Goal: Task Accomplishment & Management: Use online tool/utility

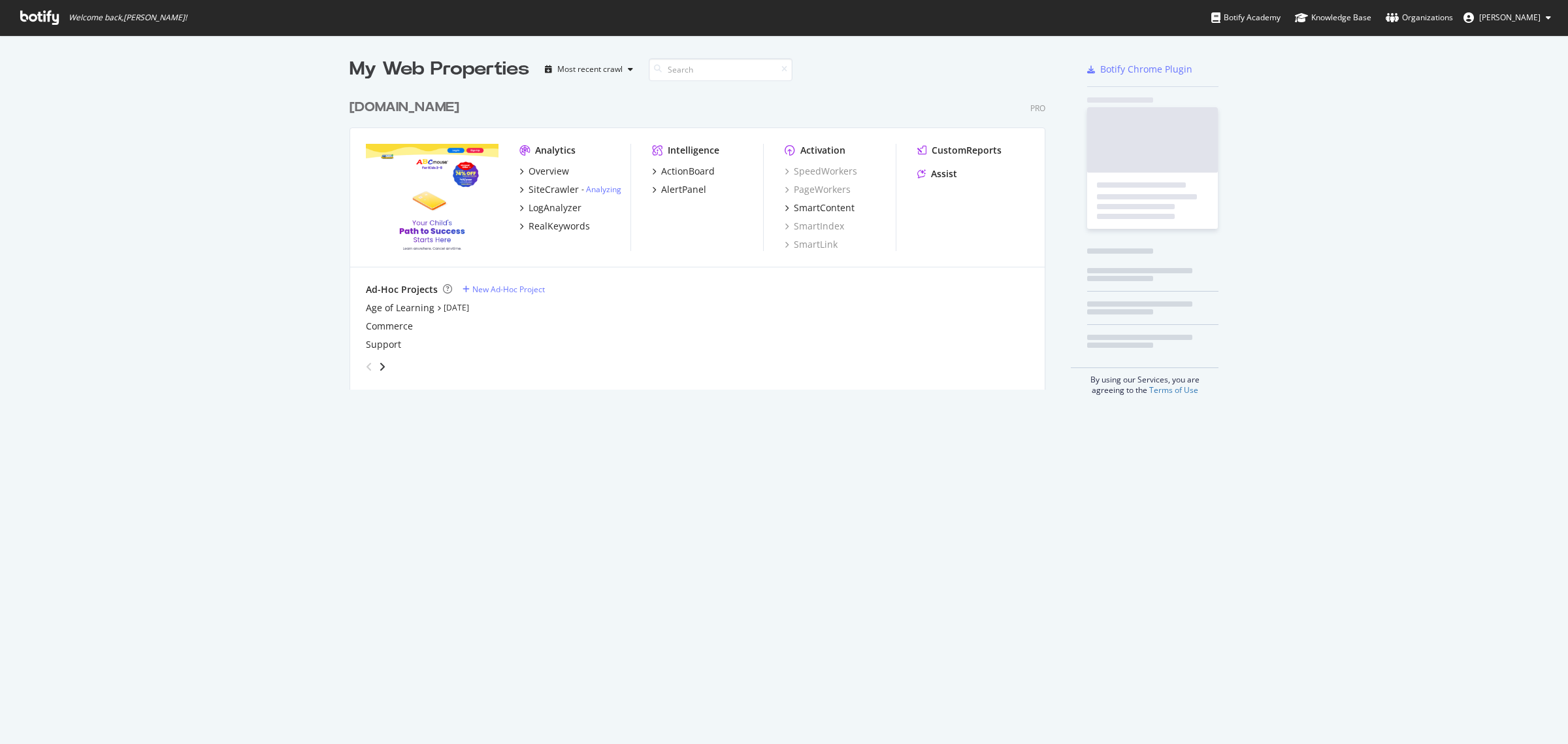
scroll to position [732, 1543]
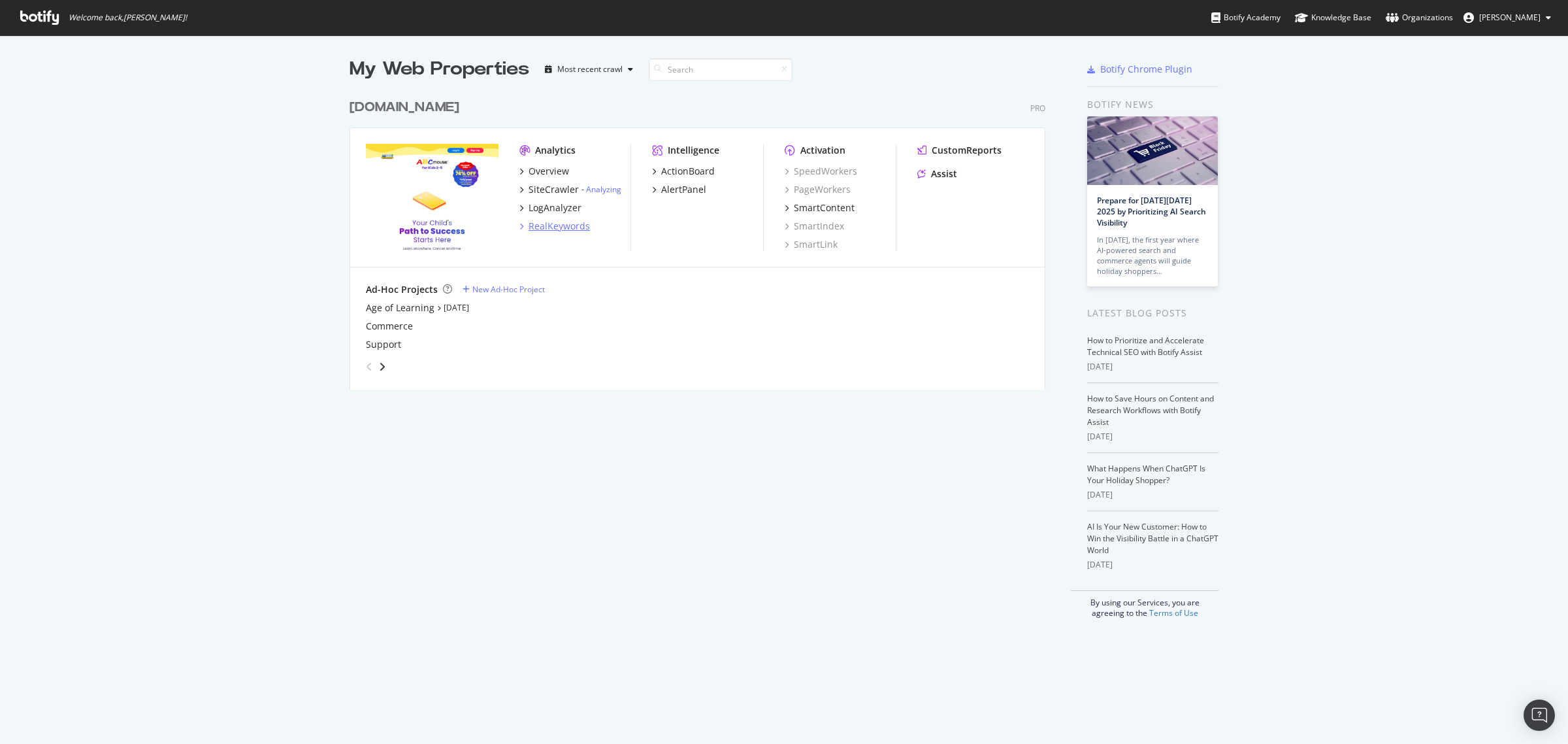
click at [567, 230] on div "RealKeywords" at bounding box center [558, 226] width 61 height 13
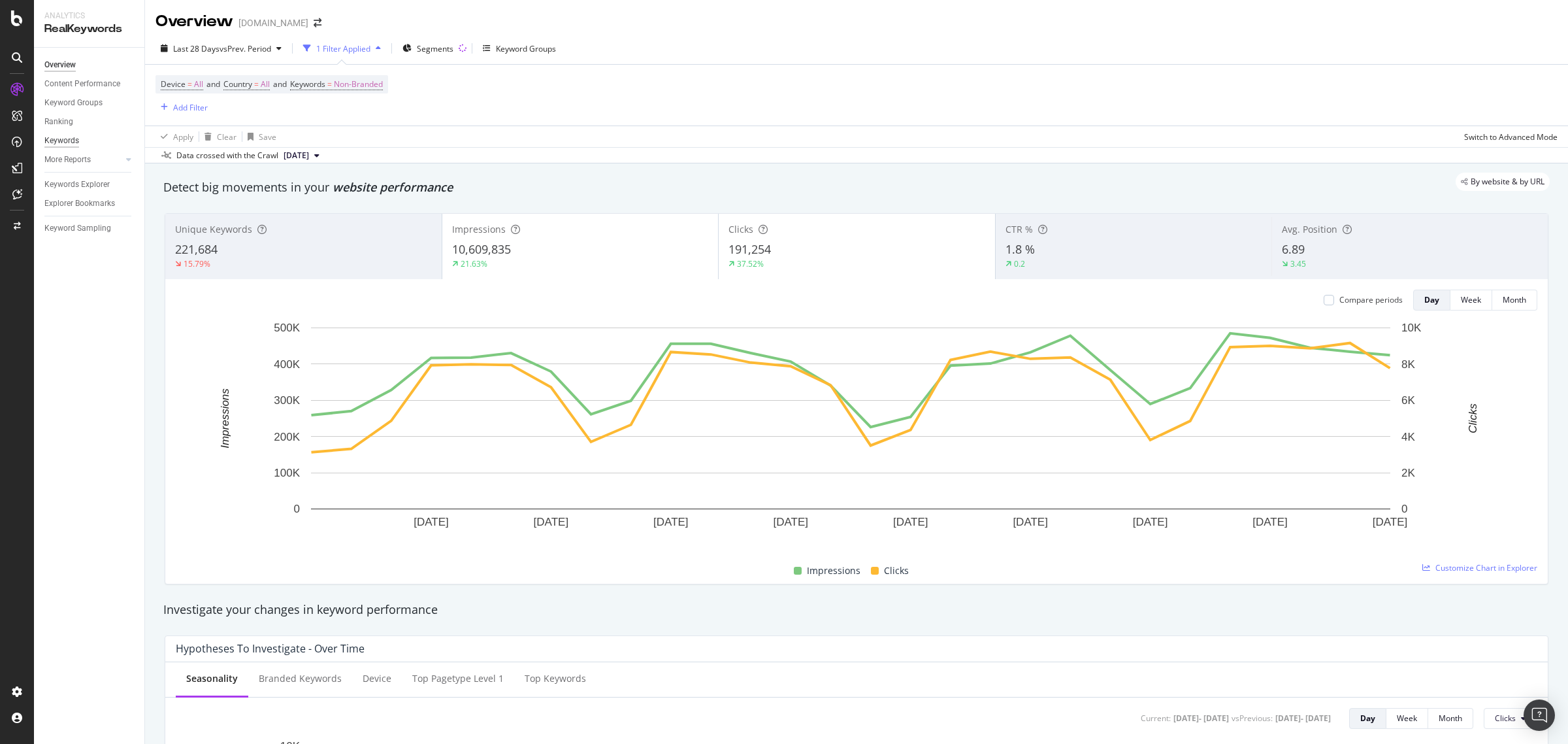
click at [66, 140] on div "Keywords" at bounding box center [62, 141] width 35 height 13
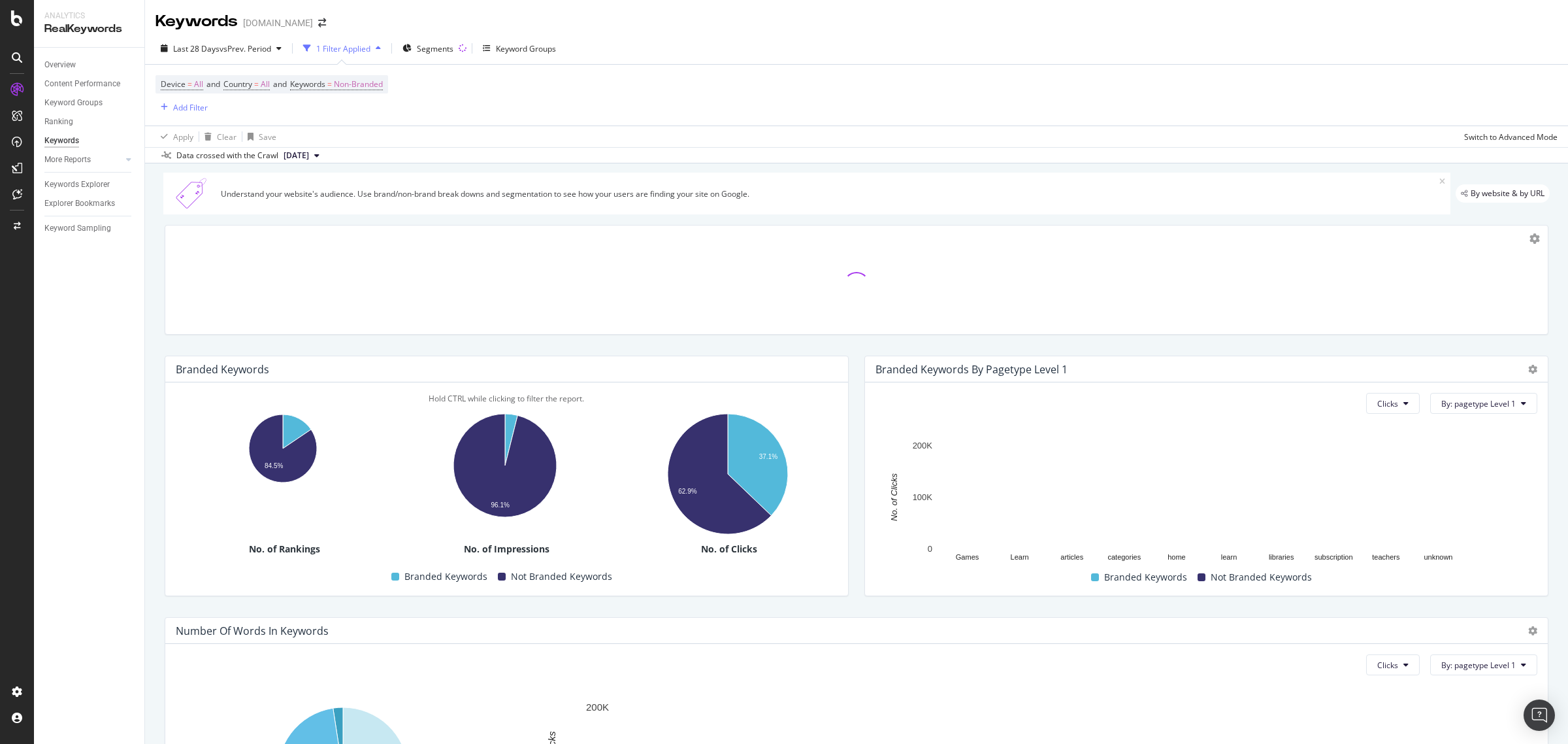
scroll to position [170, 0]
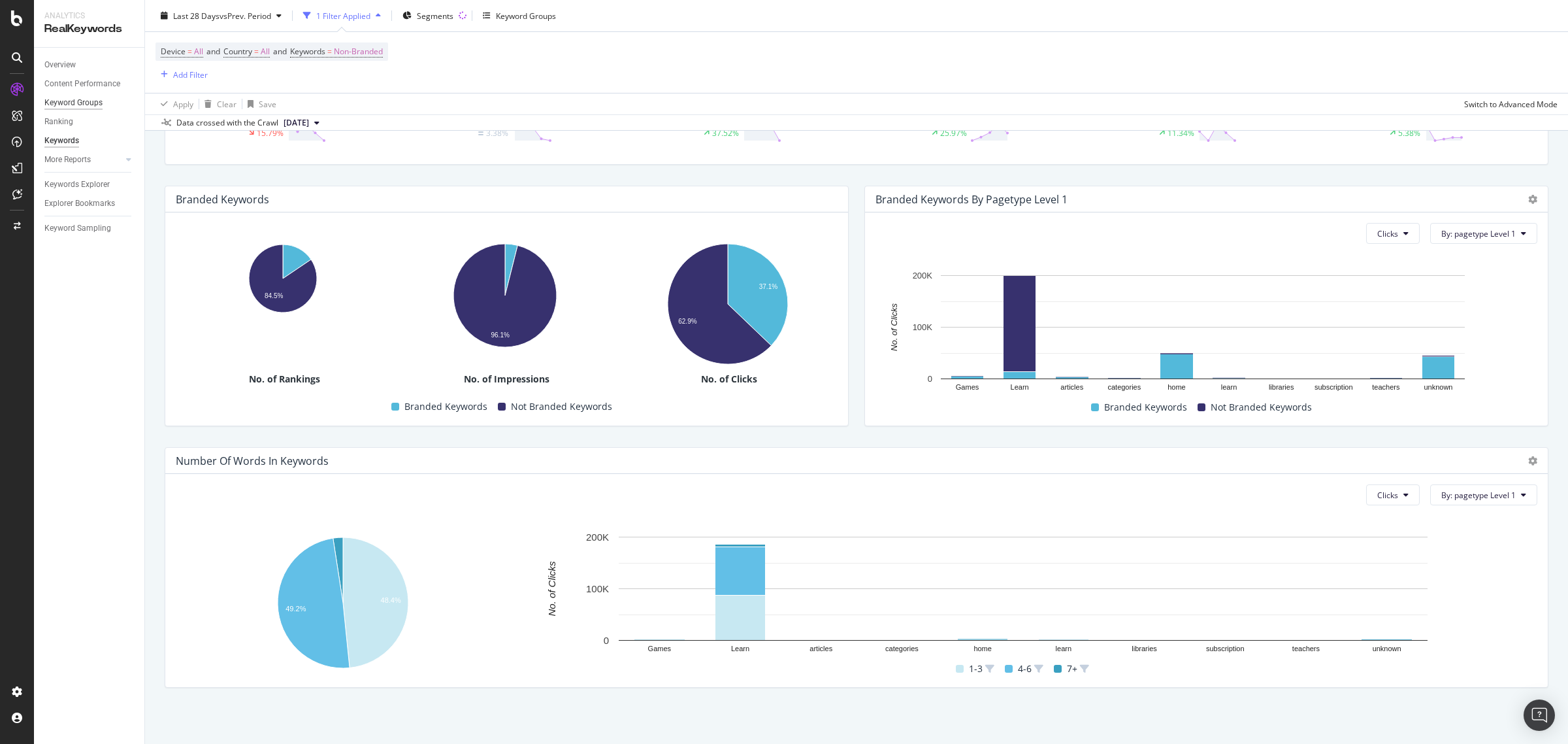
click at [83, 99] on div "Keyword Groups" at bounding box center [73, 103] width 58 height 13
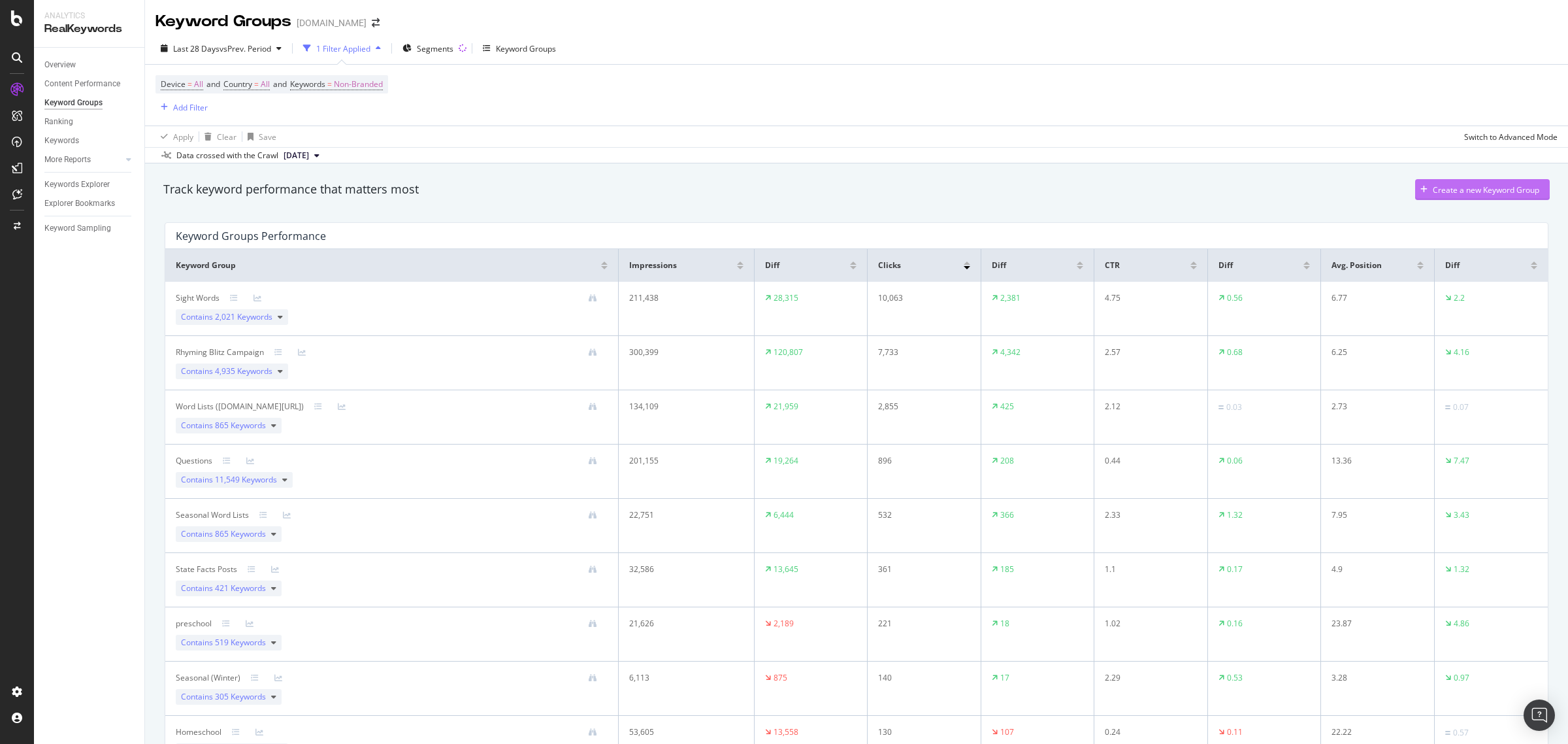
click at [1475, 187] on div "Create a new Keyword Group" at bounding box center [1485, 189] width 107 height 11
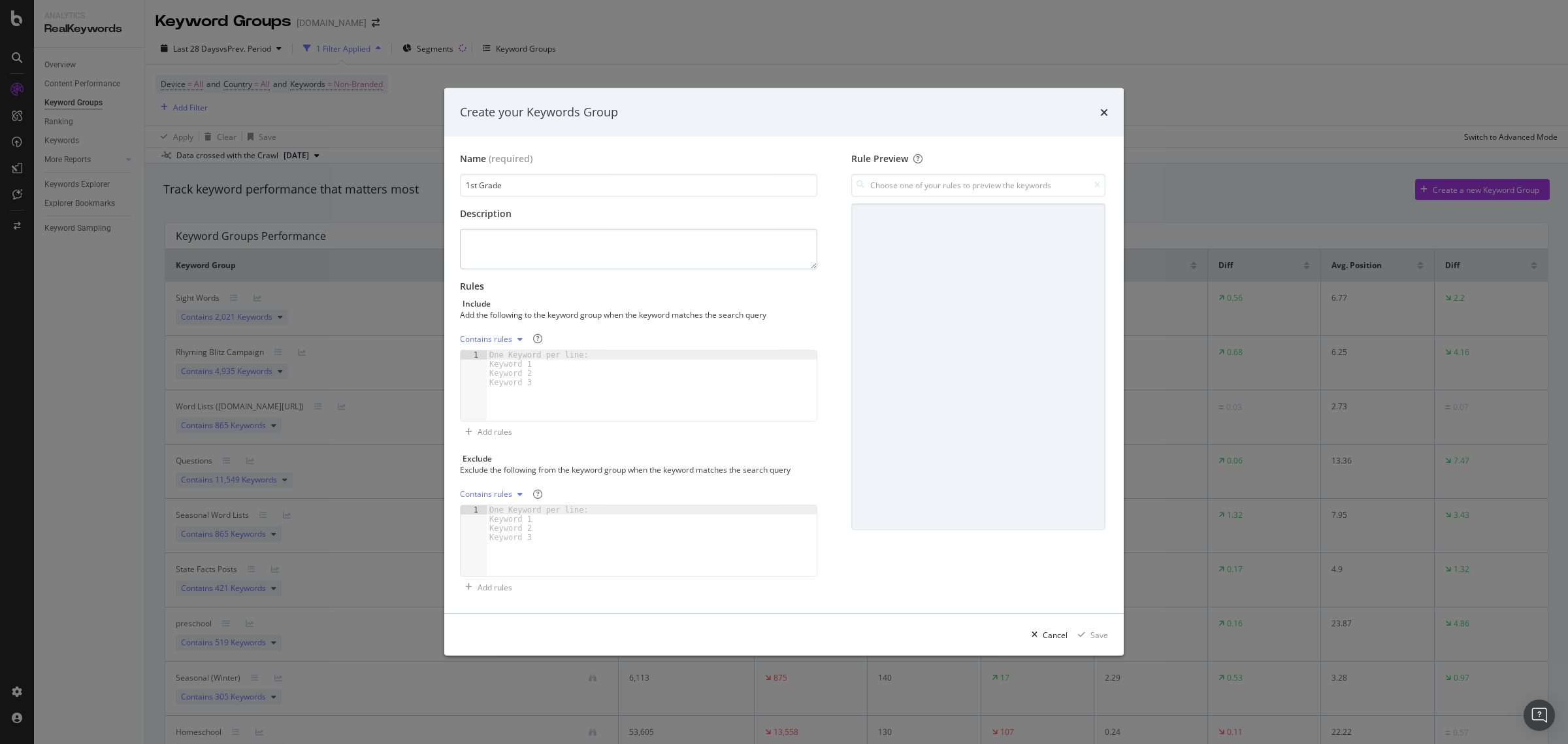
type input "1st Grade"
click at [511, 240] on textarea "modal" at bounding box center [638, 249] width 357 height 40
type textarea "All content related to 1st graders."
click at [546, 378] on div "One Keyword per line: Keyword 1 Keyword 2 Keyword 3" at bounding box center [541, 369] width 109 height 37
paste textarea "worksheets for 1st graders"
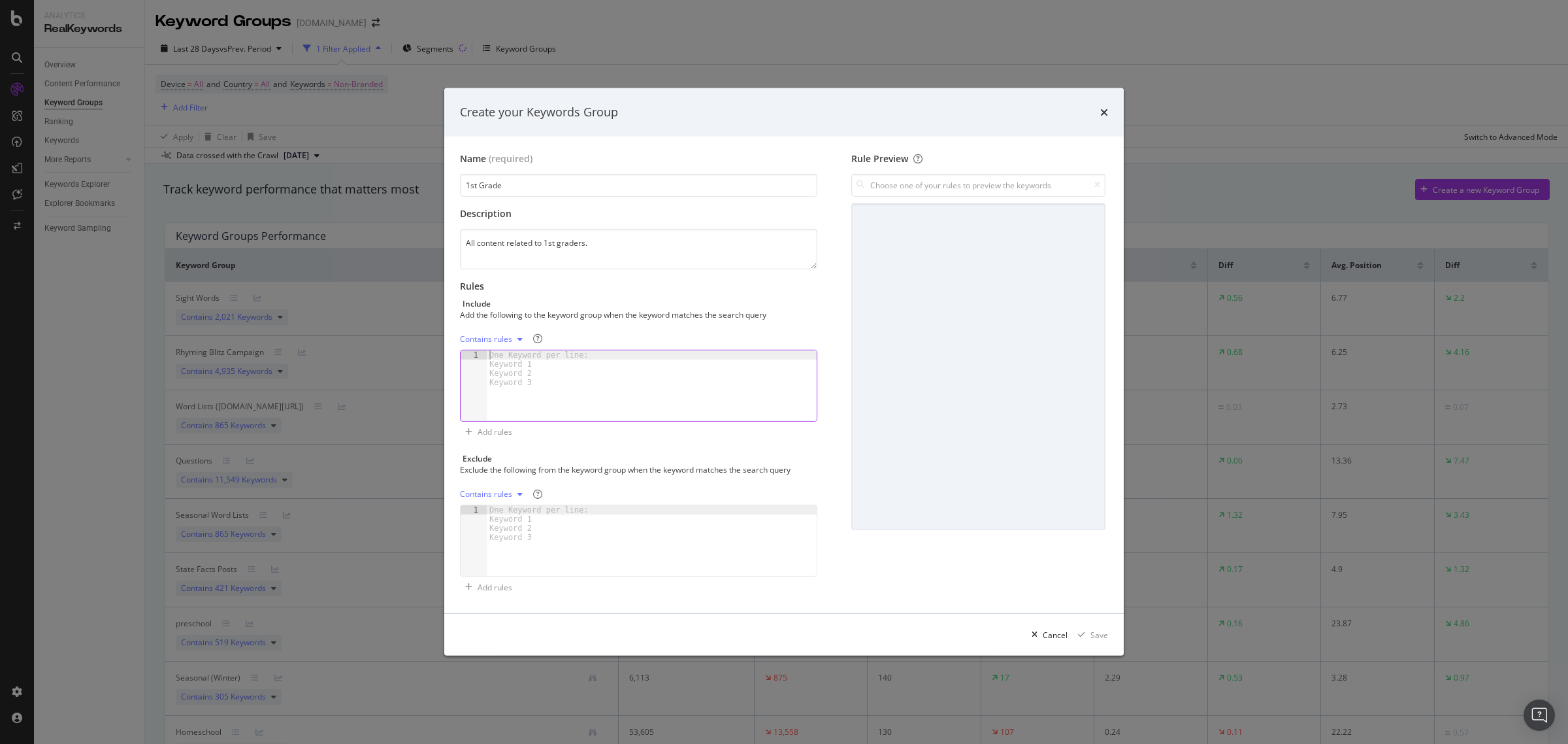
type textarea "worksheets for 1st graders"
click at [640, 418] on div "what should 1st graders know in math what should a first grader know what shoul…" at bounding box center [647, 392] width 313 height 89
paste textarea "video games for first graders"
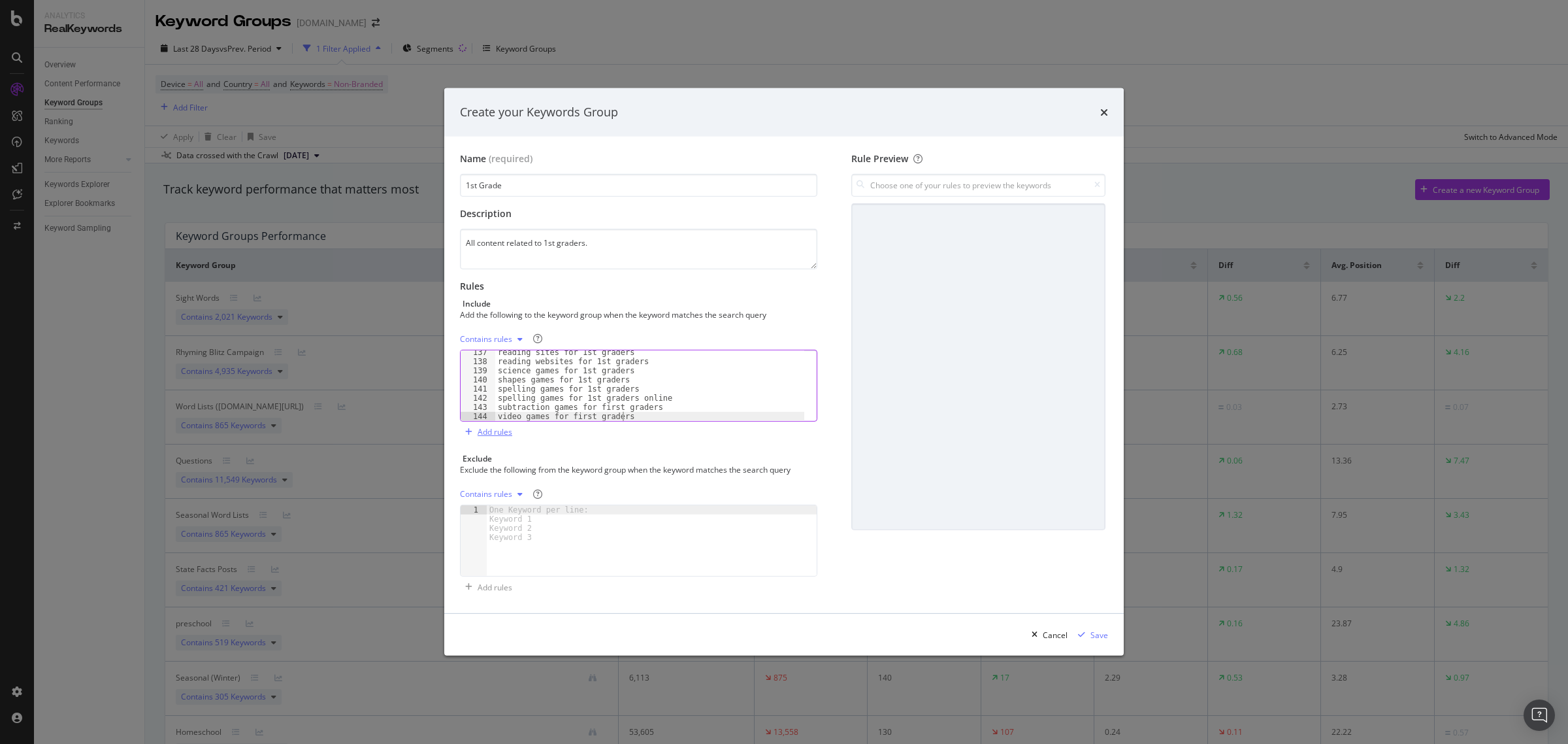
type textarea "video games for first graders"
click at [503, 432] on div "Add rules" at bounding box center [495, 432] width 35 height 11
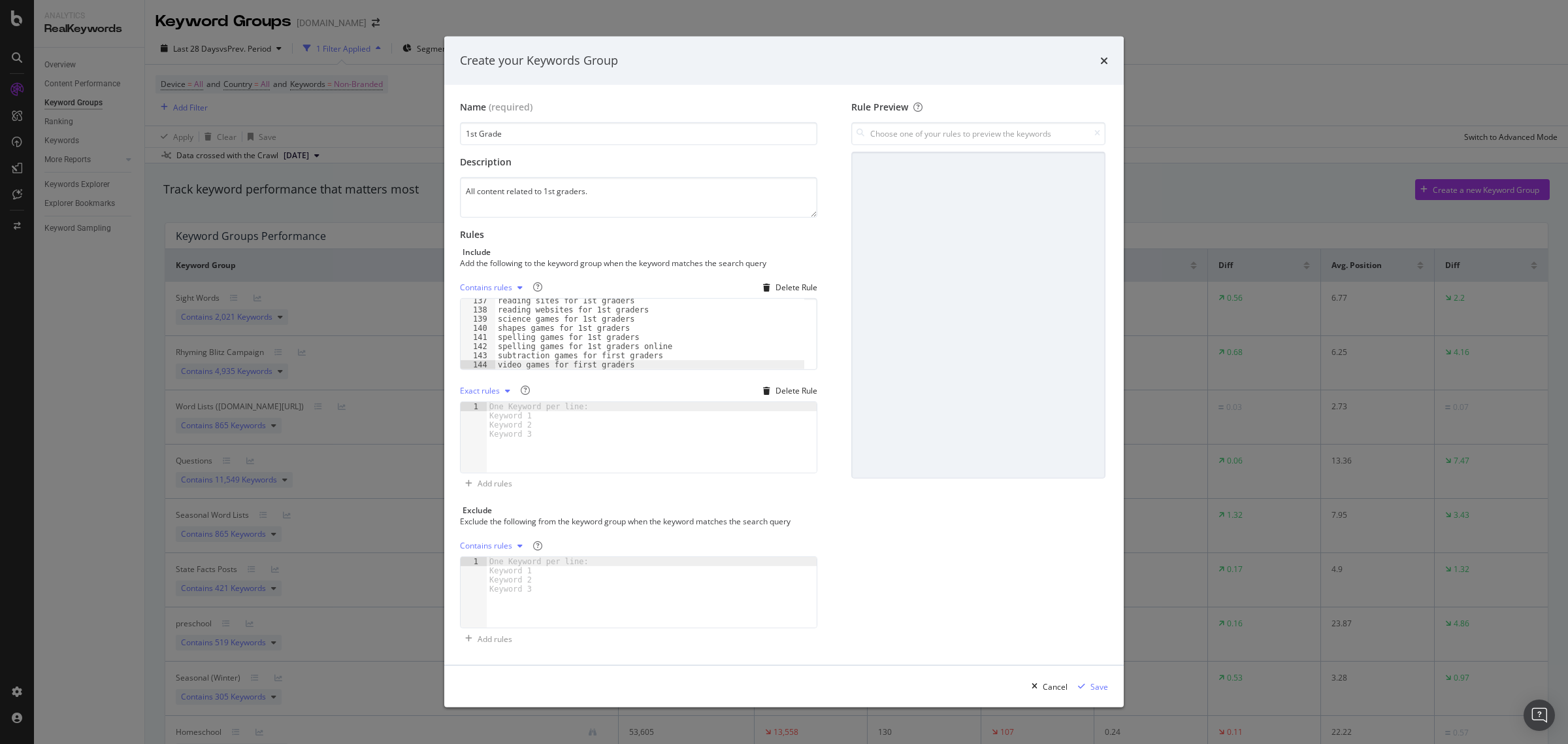
click at [505, 392] on icon "modal" at bounding box center [507, 391] width 5 height 8
click at [503, 455] on div "Regex rules" at bounding box center [497, 457] width 42 height 11
click at [521, 402] on div "1 XXXXXXXXXXXXXXXXXXXXXXXXXXXXXXXXXXXXXXXXXXXXXXXXXXXXXXXXXXXXXXXXXXXXXXXXXXXXX…" at bounding box center [638, 437] width 357 height 72
click at [526, 407] on div "modal" at bounding box center [652, 447] width 330 height 89
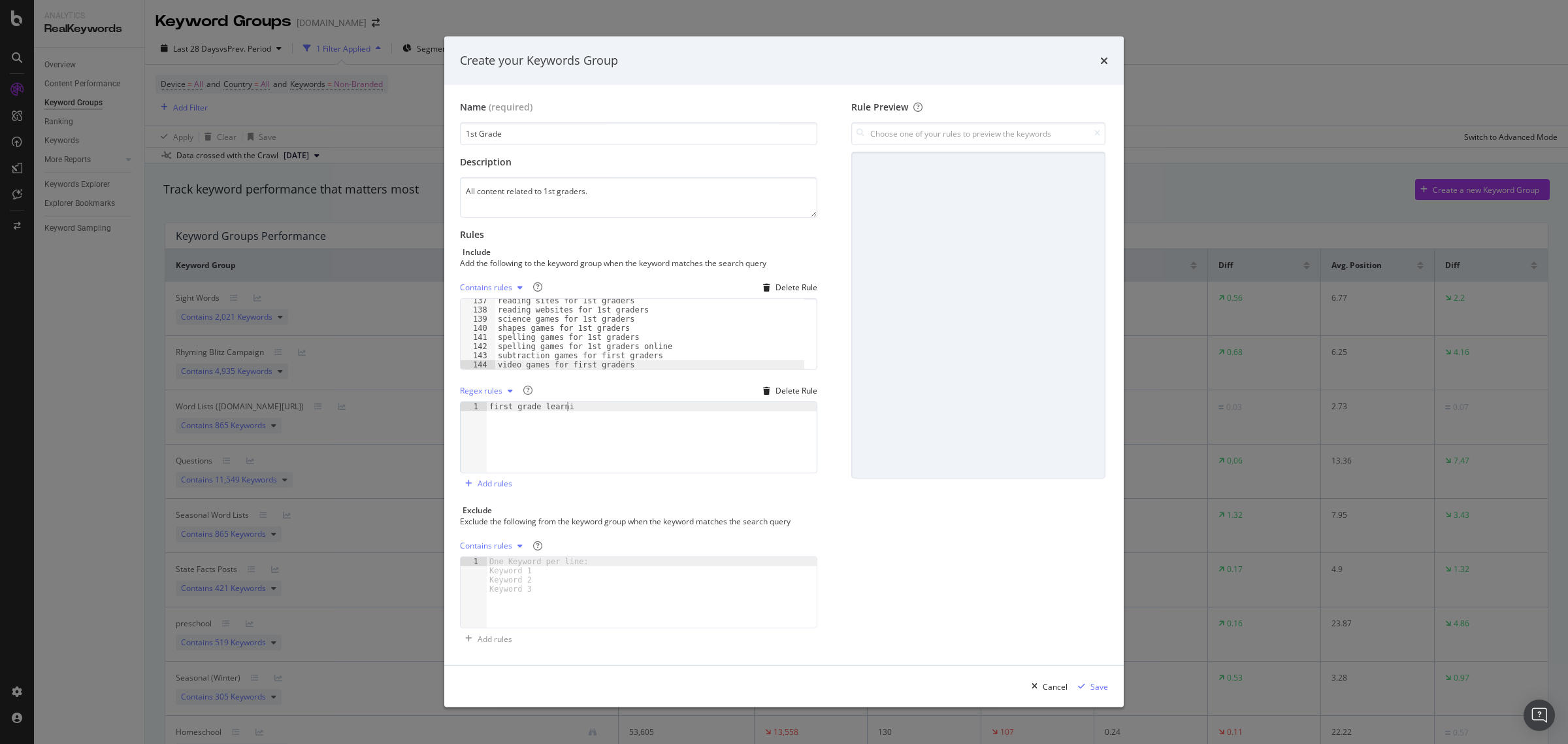
type textarea "first grade learning"
type textarea "first grade app"
type textarea "first grade program"
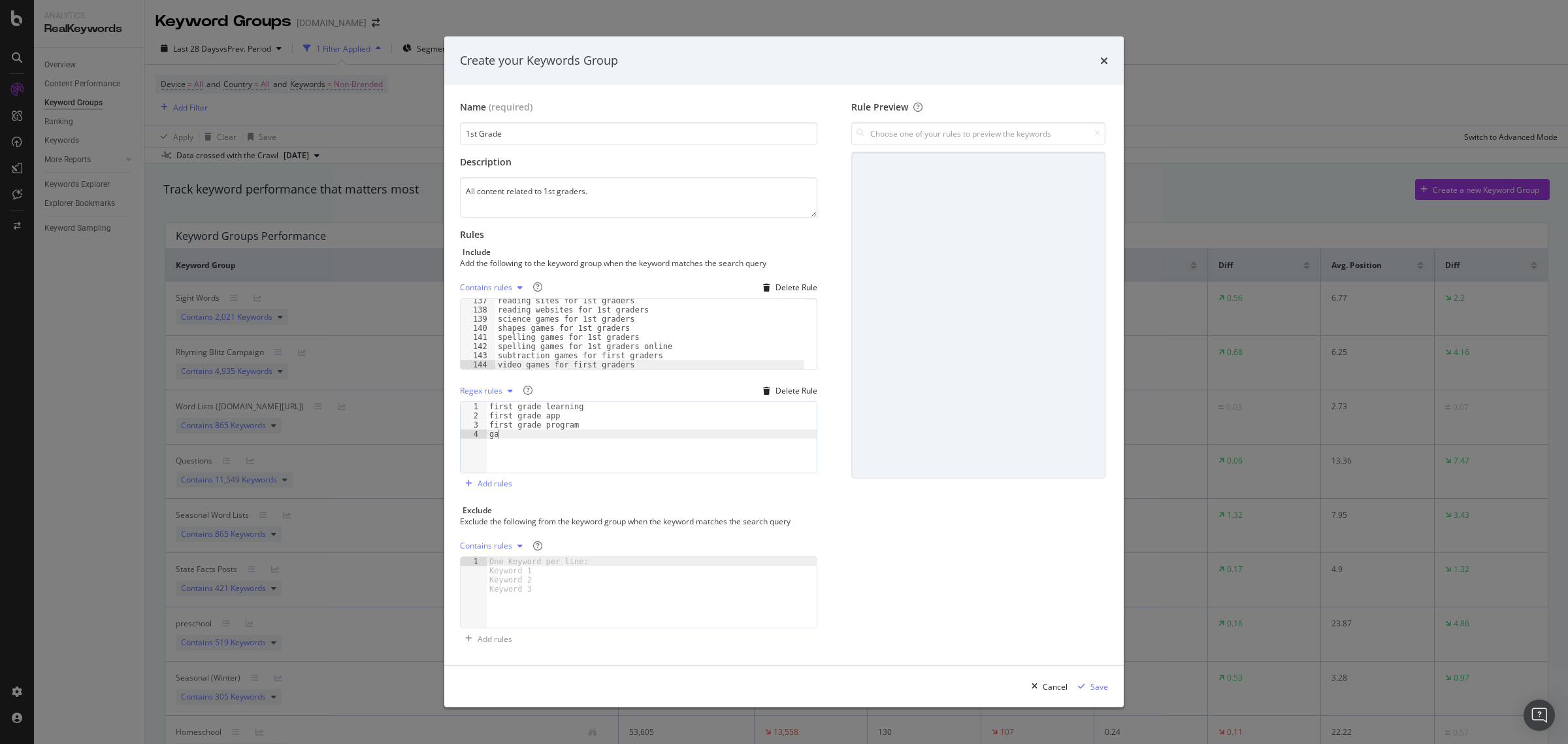
type textarea "g"
type textarea "first grade games"
drag, startPoint x: 574, startPoint y: 440, endPoint x: 473, endPoint y: 406, distance: 106.6
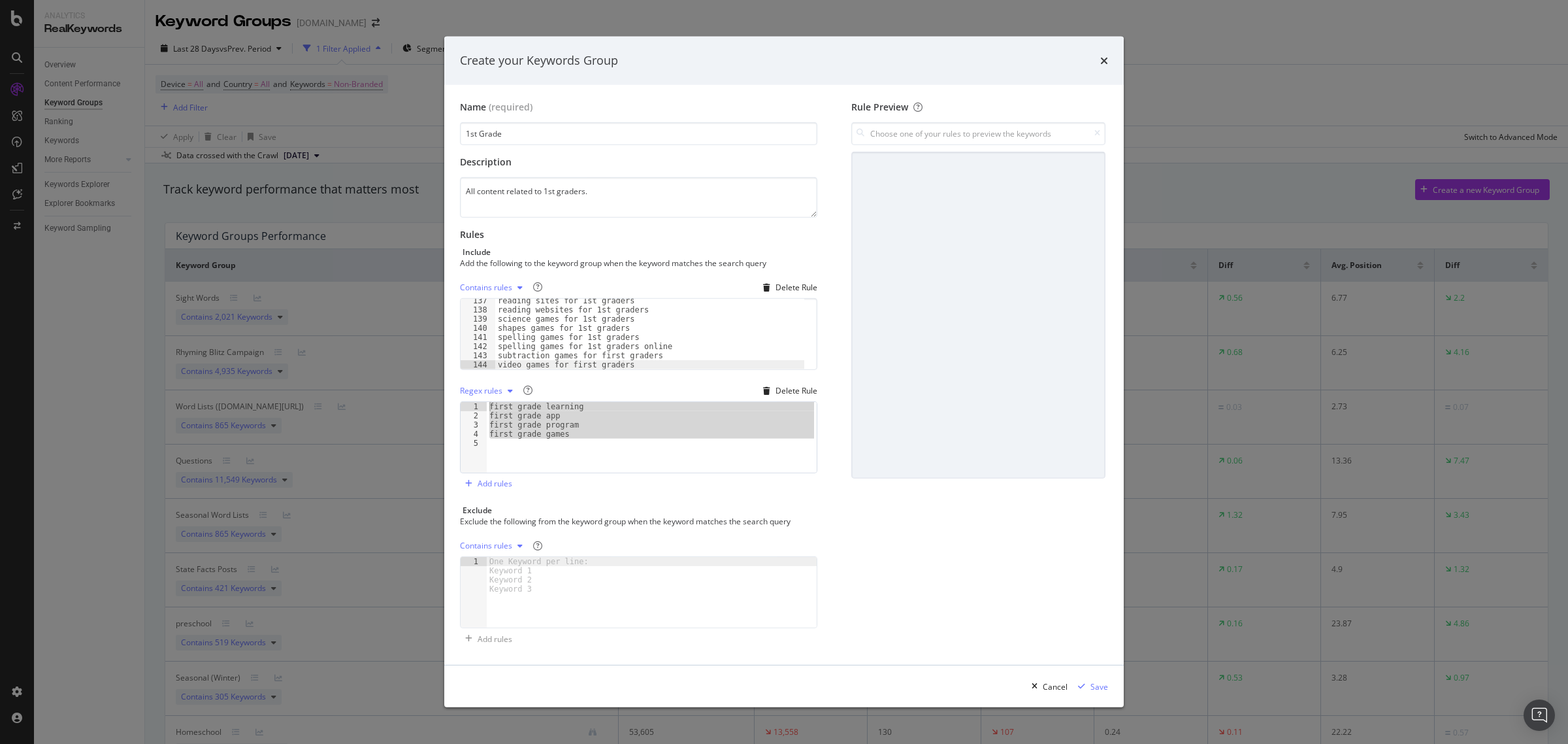
click at [473, 406] on div "1 2 3 4 5 first grade learning first grade app first grade program first grade …" at bounding box center [638, 437] width 357 height 72
type textarea "first grade learning first grade app"
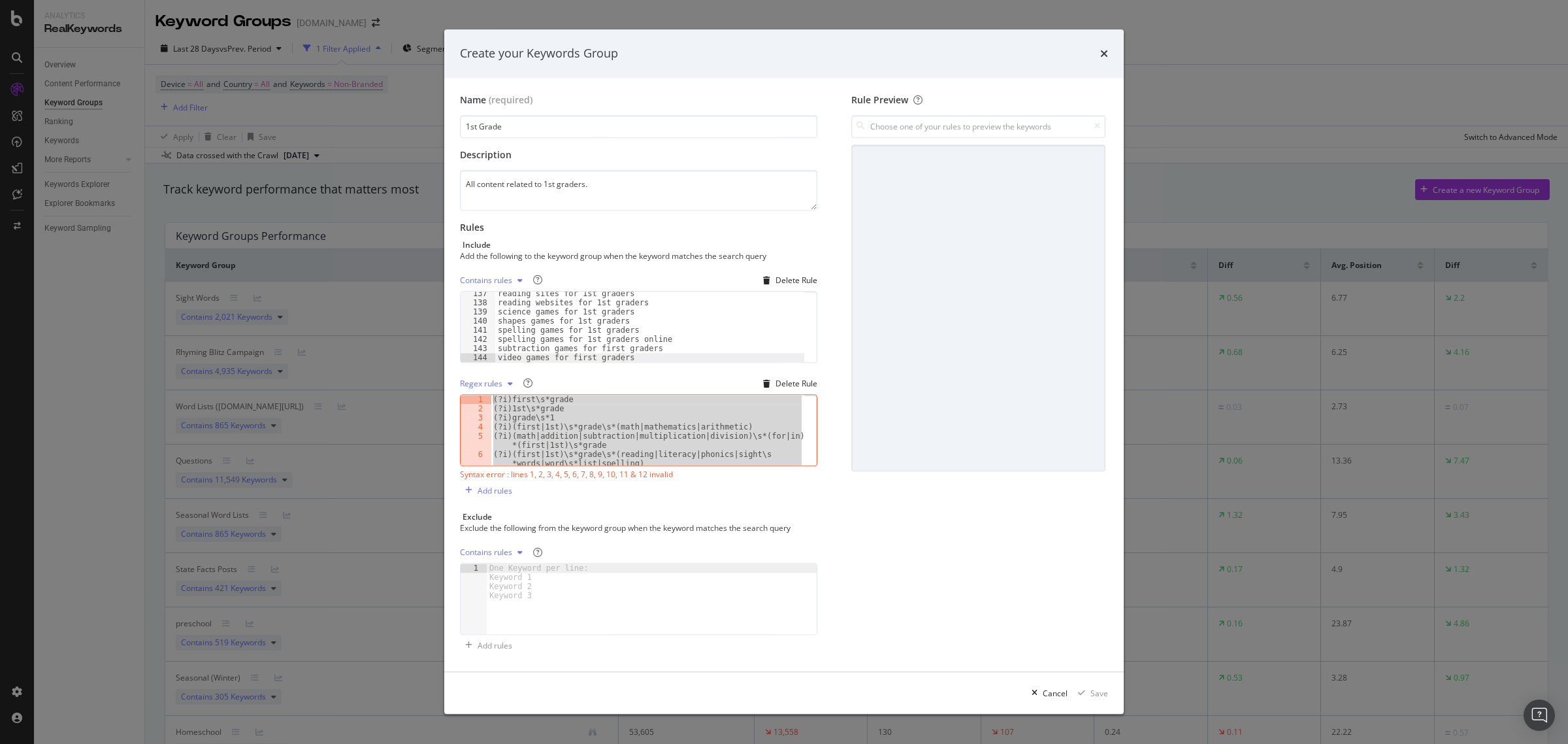
drag, startPoint x: 730, startPoint y: 465, endPoint x: 436, endPoint y: 340, distance: 319.5
click at [436, 340] on div "Create your Keywords Group Name (required) 1st Grade Description All content re…" at bounding box center [784, 372] width 1568 height 744
type textarea "(?i)first\s*grade (?i)1st\s*grade"
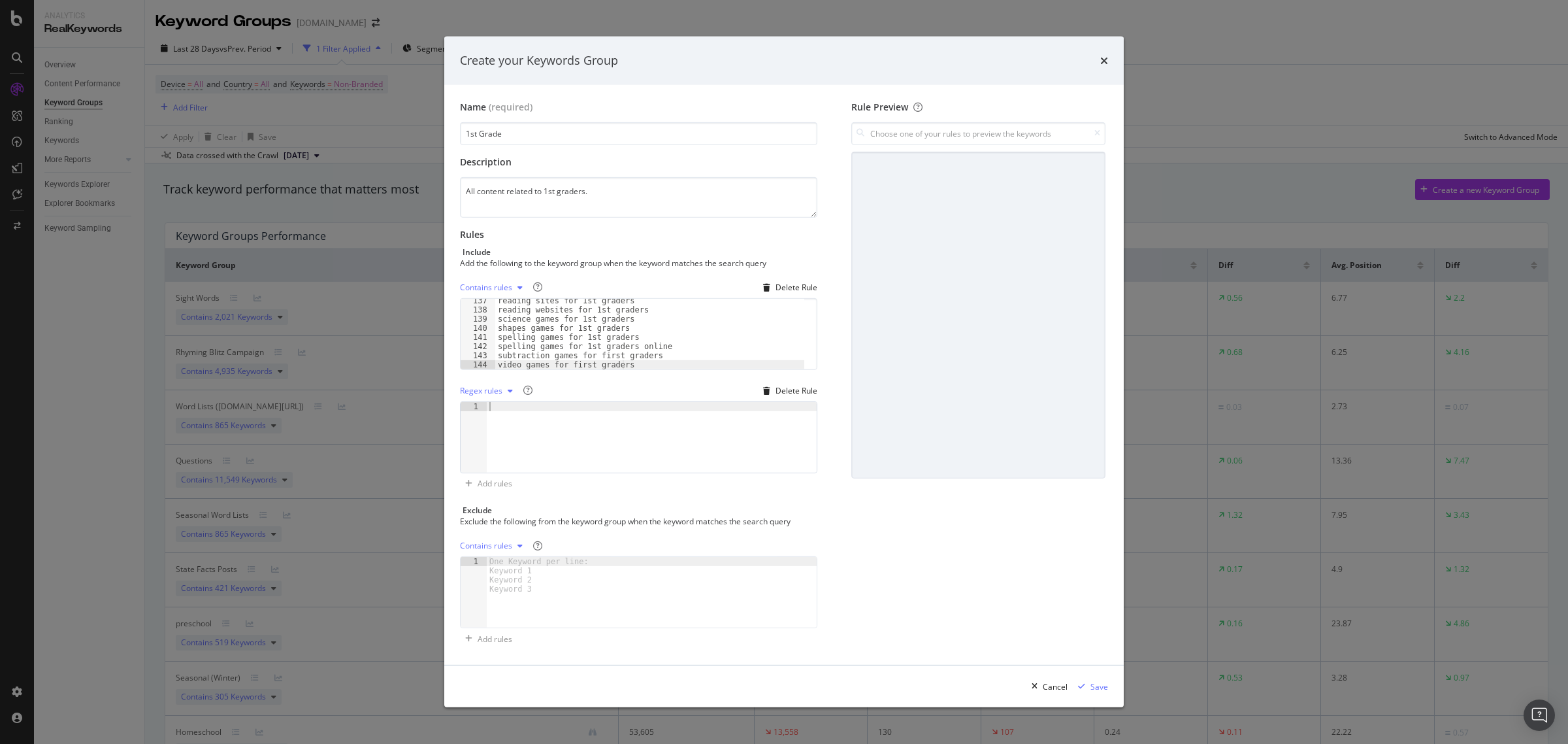
scroll to position [93, 0]
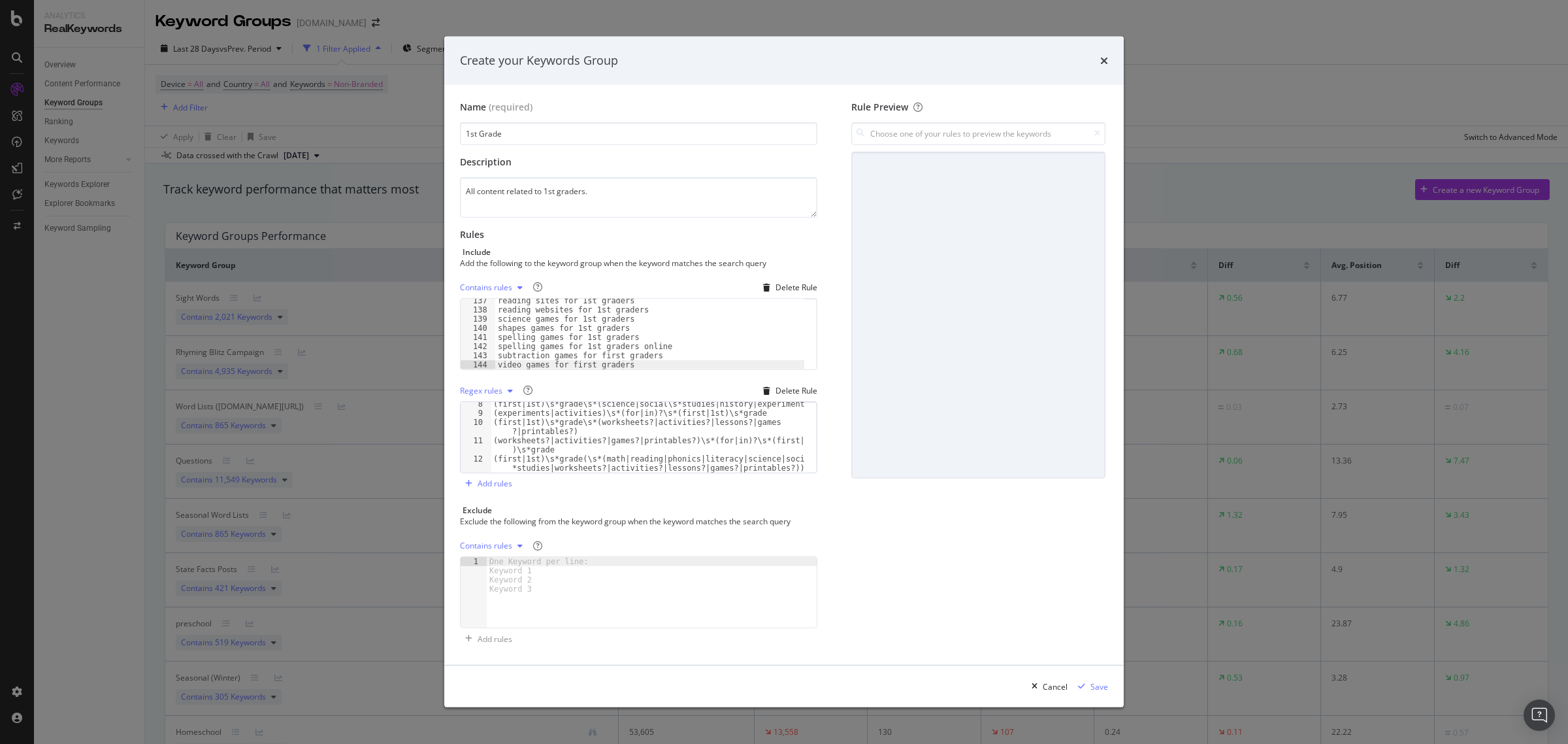
click at [687, 485] on div "Contains rules Delete Rule video games for first graders 137 138 139 140 141 14…" at bounding box center [638, 385] width 357 height 217
click at [929, 135] on input "modal" at bounding box center [978, 134] width 254 height 23
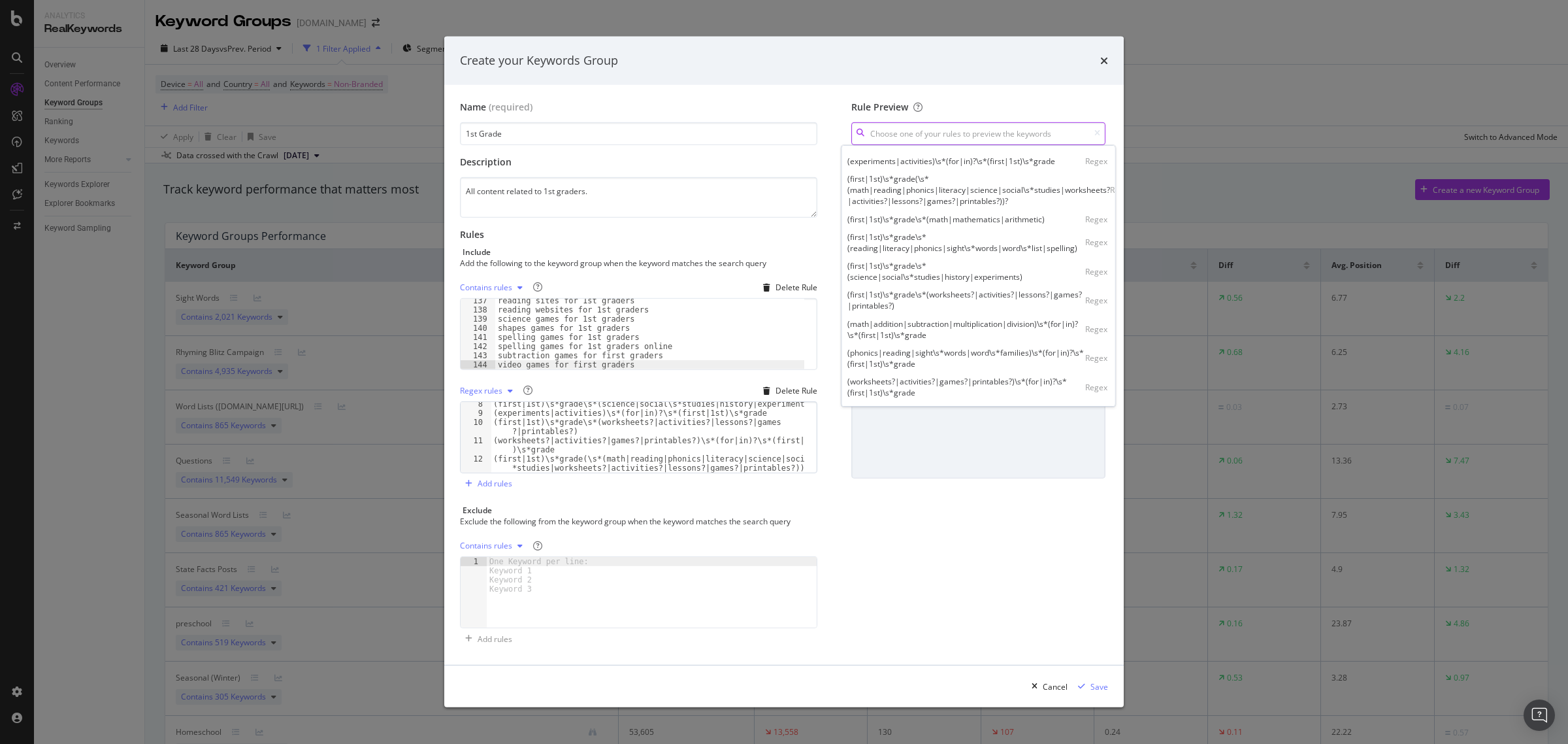
click at [929, 135] on input "modal" at bounding box center [978, 134] width 254 height 23
click at [947, 182] on div "(first|1st)\s*grade(\s*(math|reading|phonics|literacy|science|social\s*studies|…" at bounding box center [978, 190] width 262 height 34
type input "(first|1st)\s*grade(\s*(math|reading|phonics|literacy|science|social\s*studies|…"
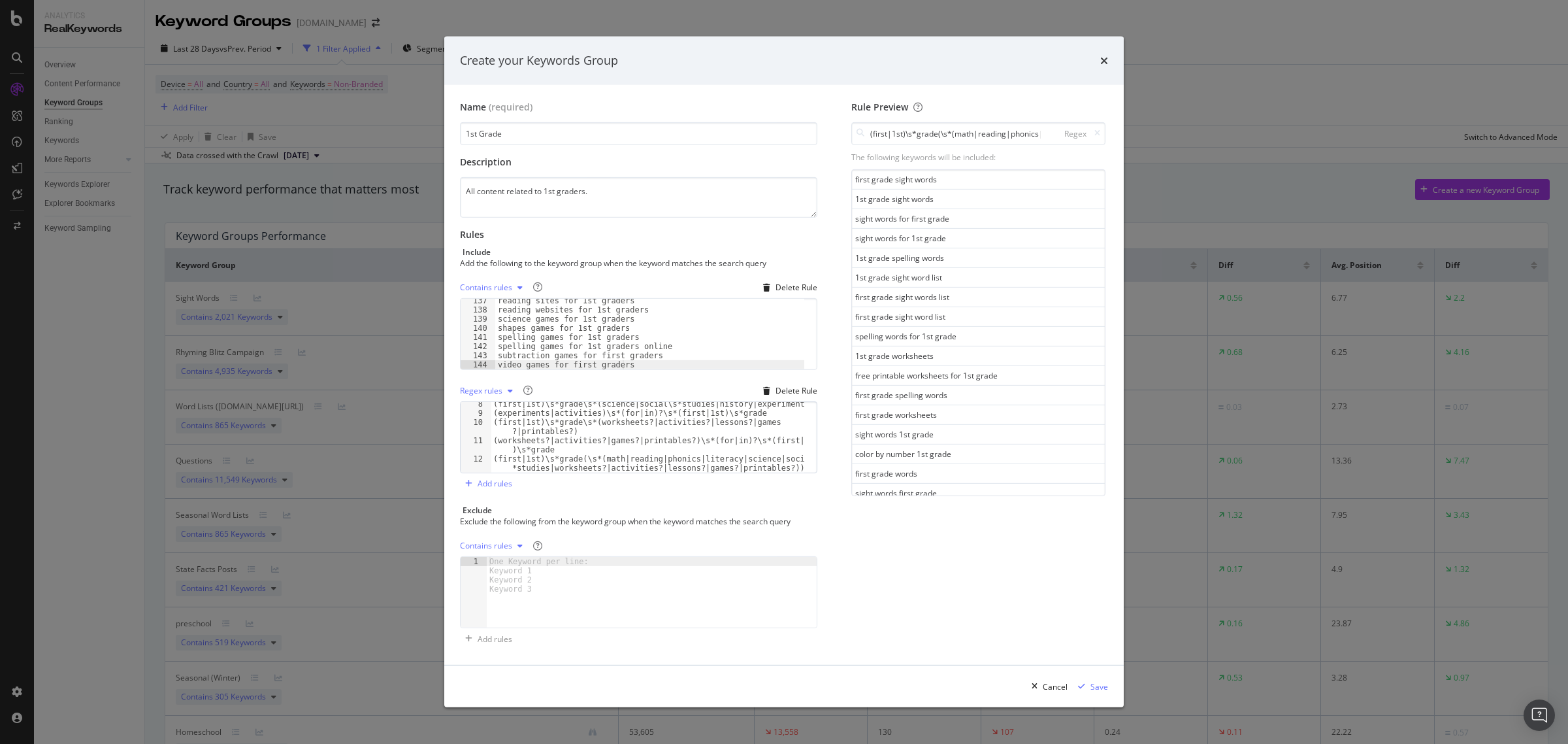
click at [903, 623] on div "Rule Preview (first|1st)\s*grade(\s*(math|reading|phonics|literacy|science|soci…" at bounding box center [978, 375] width 259 height 549
click at [1089, 687] on div "modal" at bounding box center [1081, 686] width 17 height 8
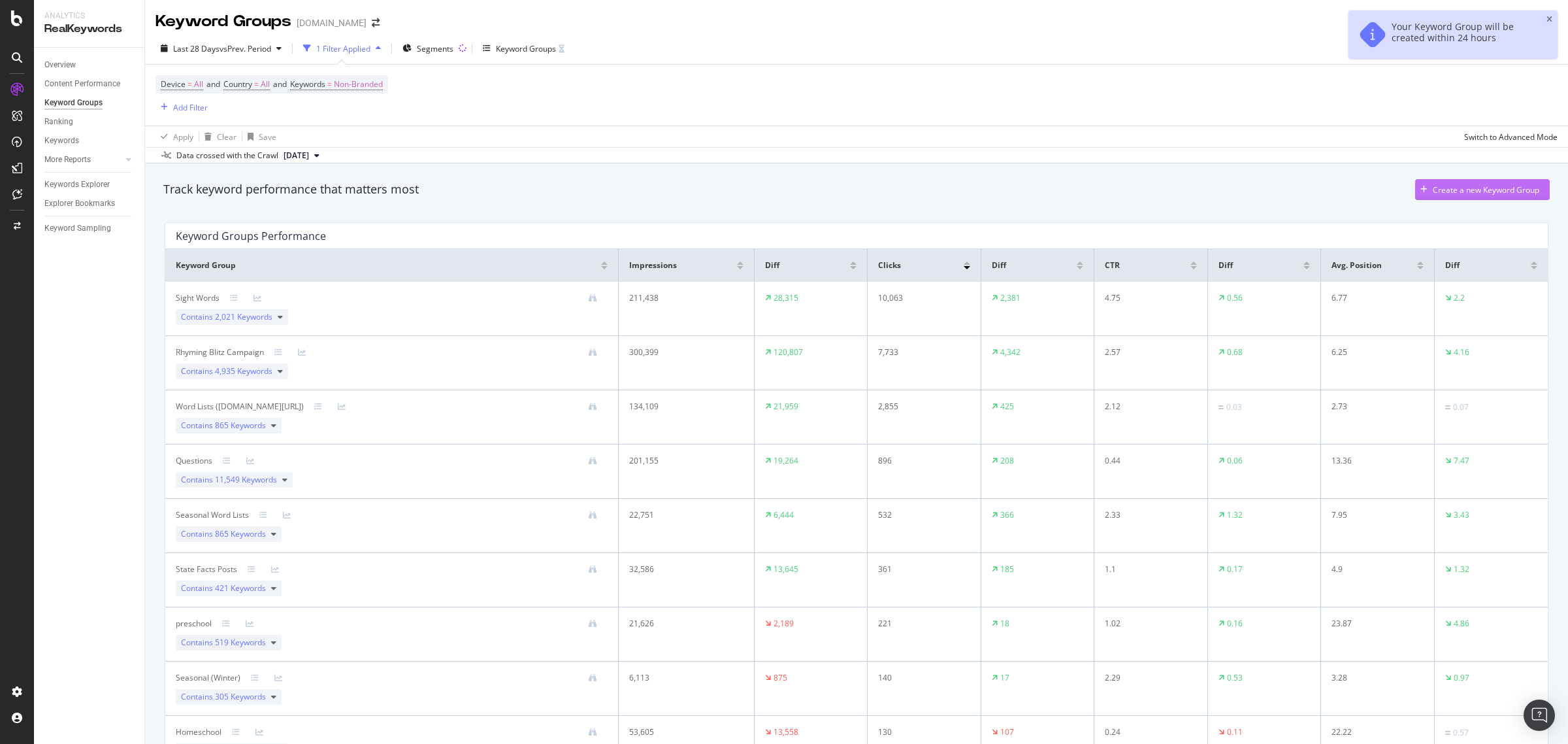
click at [1493, 183] on div "Create a new Keyword Group" at bounding box center [1477, 189] width 124 height 19
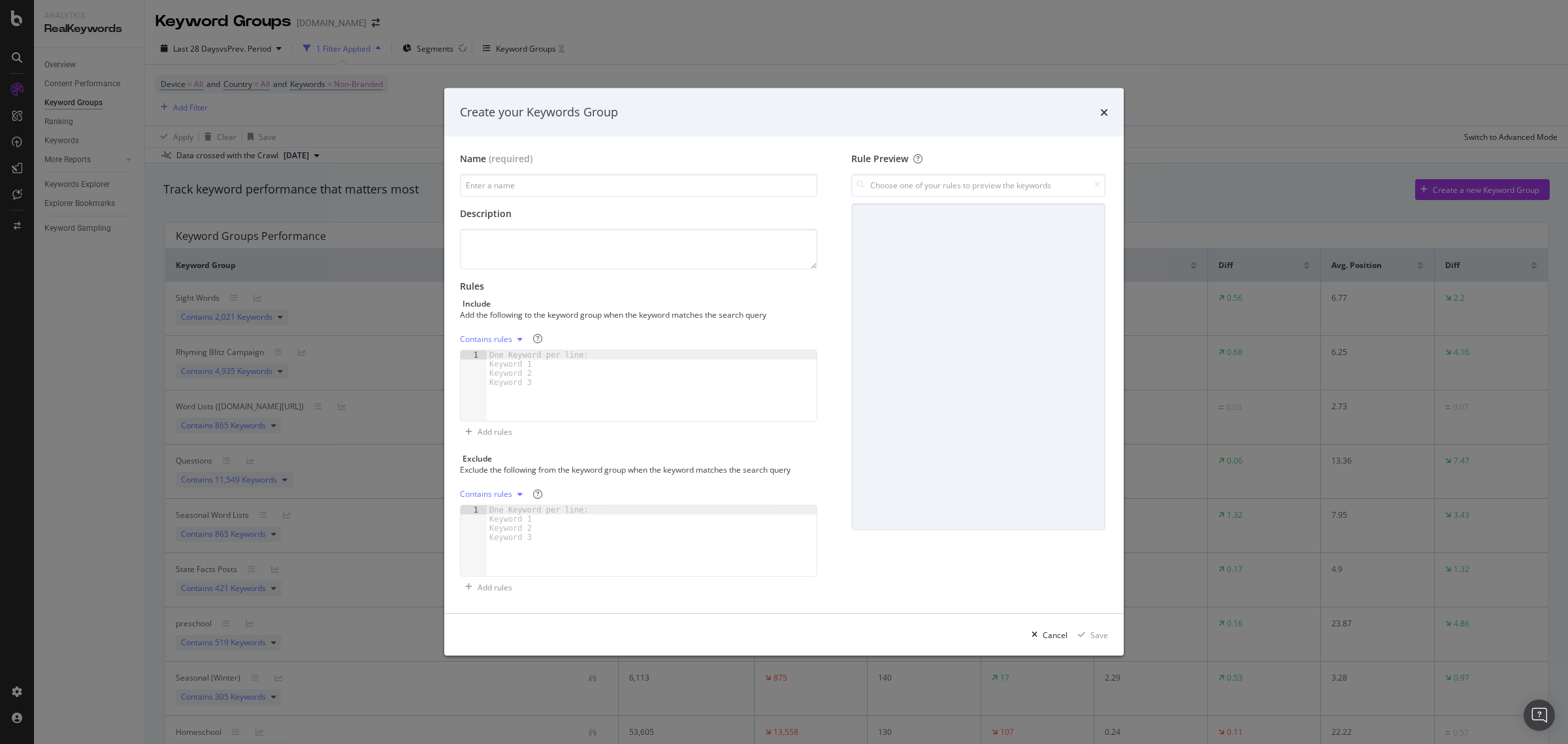
click at [540, 371] on div "One Keyword per line: Keyword 1 Keyword 2 Keyword 3" at bounding box center [541, 369] width 109 height 37
paste textarea "worksheets for 3 year olds"
type textarea "worksheets for 3 year olds"
click at [532, 188] on input "modal" at bounding box center [638, 185] width 357 height 23
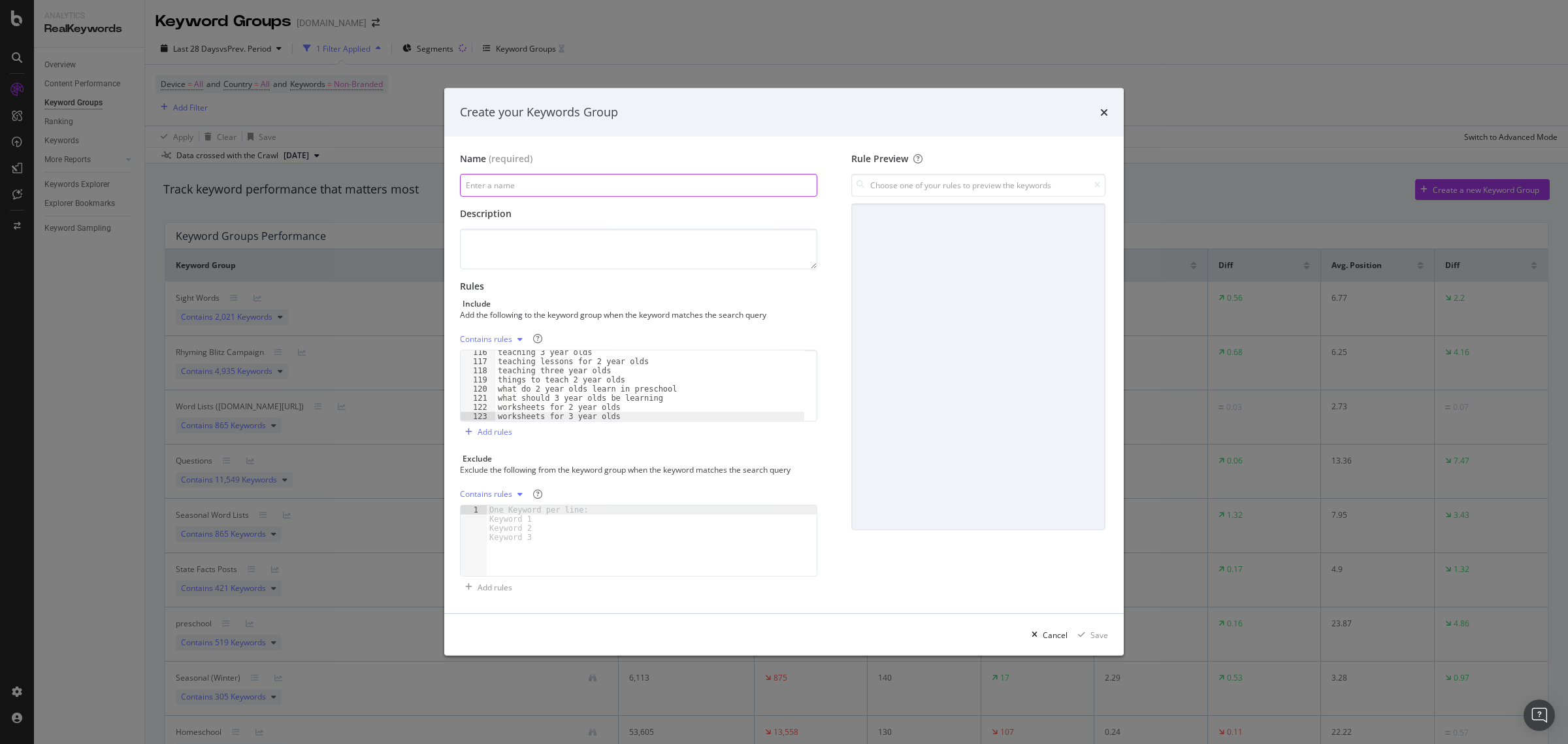
type input "@"
type input "2 and 3 year olds"
click at [520, 252] on textarea "modal" at bounding box center [638, 249] width 357 height 40
click at [687, 242] on textarea "Keywords for this age range relevant to our products." at bounding box center [638, 249] width 357 height 40
type textarea "Keywords for this age range relevant to our products."
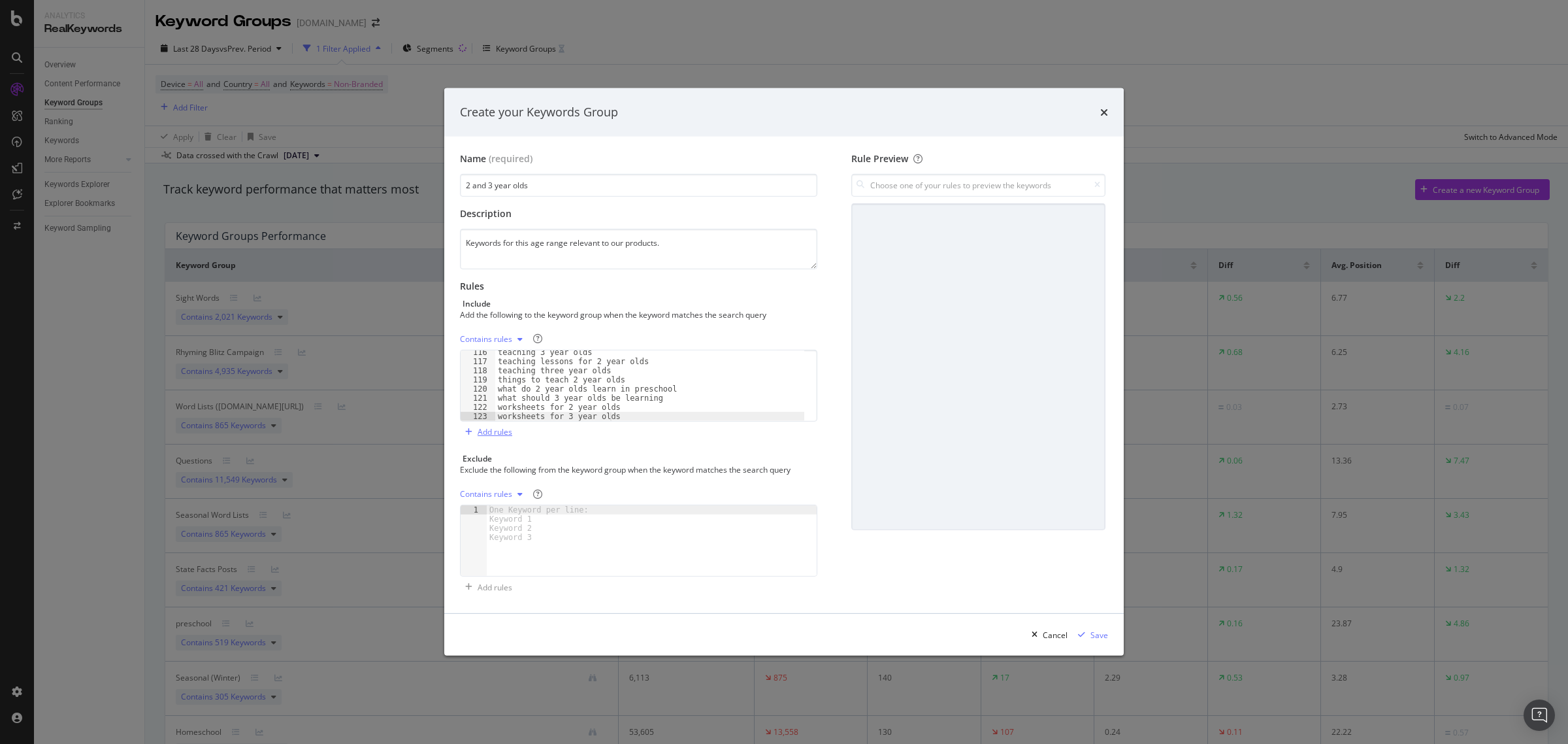
click at [503, 433] on div "Add rules" at bounding box center [495, 432] width 35 height 11
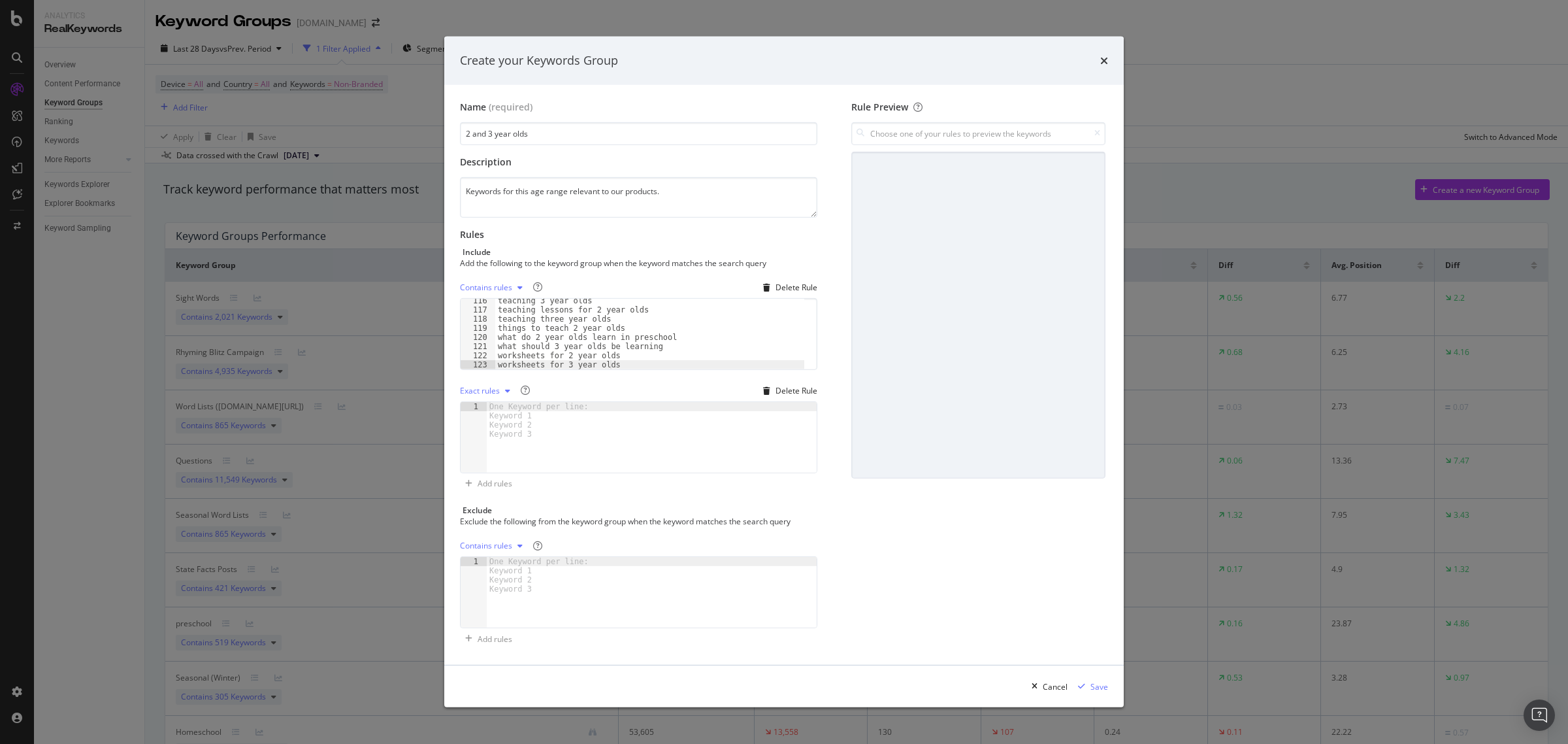
click at [500, 391] on div "modal" at bounding box center [507, 391] width 15 height 8
click at [501, 455] on div "Regex rules" at bounding box center [497, 457] width 42 height 11
click at [505, 441] on div "modal" at bounding box center [652, 447] width 330 height 89
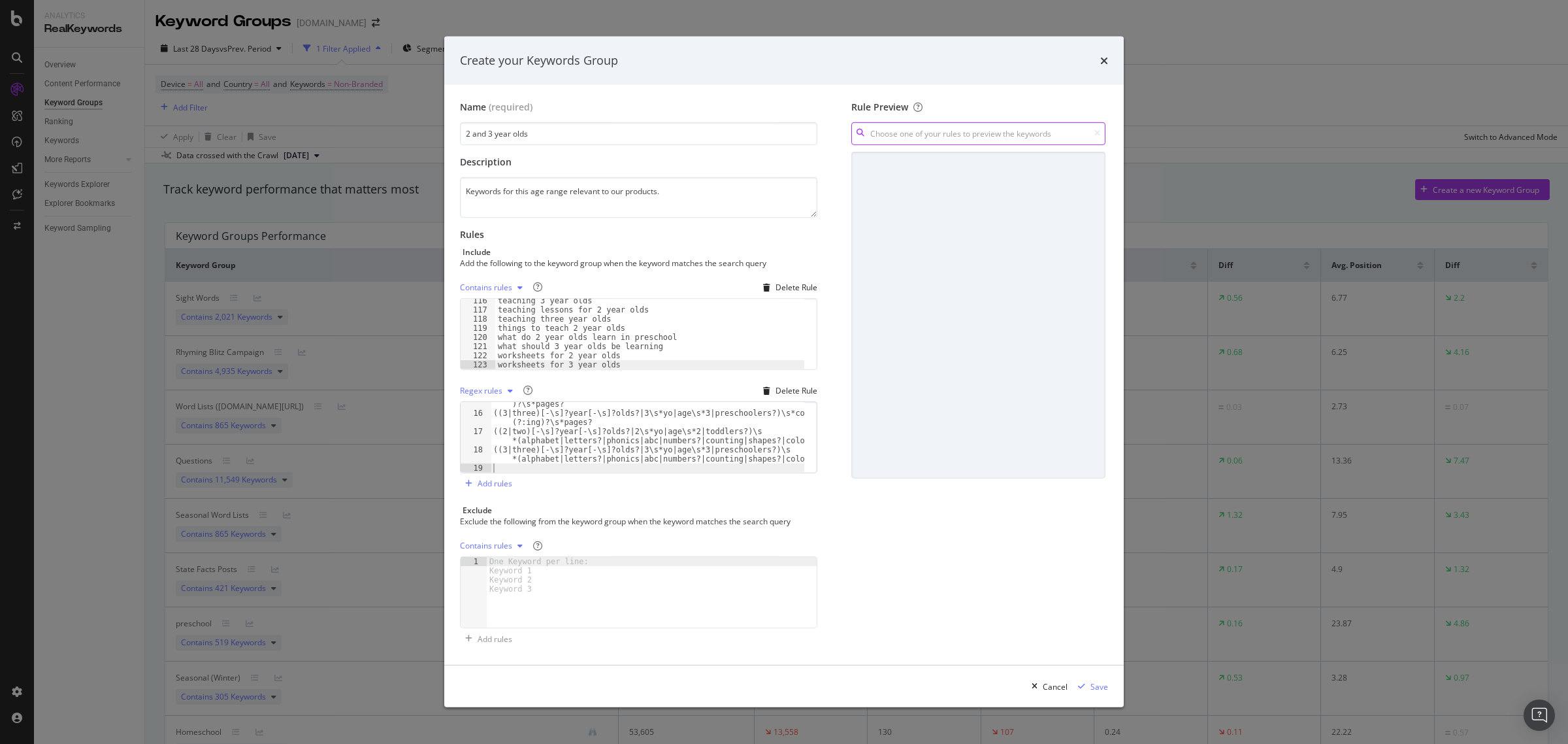
click at [912, 133] on input "modal" at bounding box center [978, 134] width 254 height 23
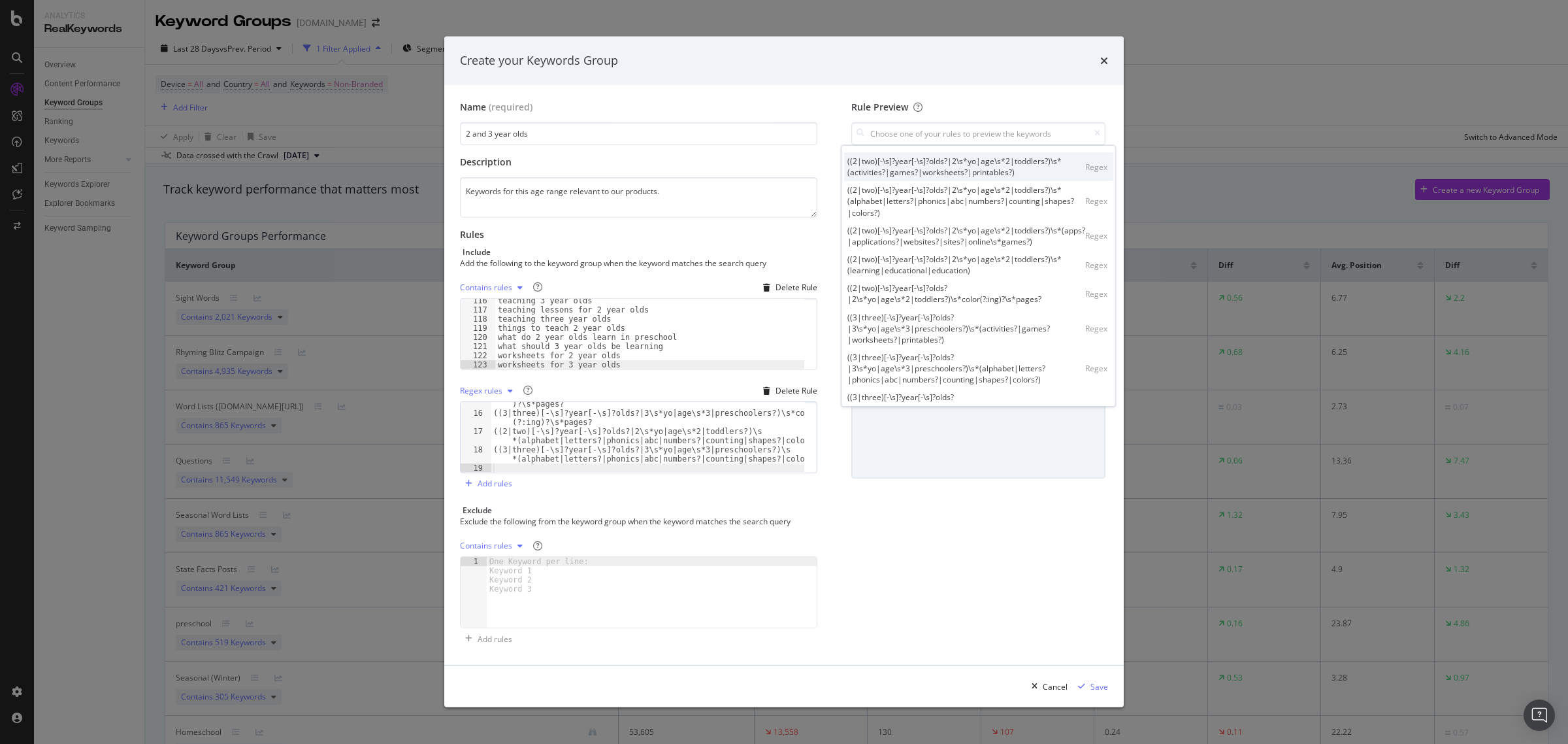
click at [918, 165] on div "((2|two)[-\s]?year[-\s]?olds?|2\s*yo|age\s*2|toddlers?)\s*(activities?|games?|w…" at bounding box center [966, 167] width 238 height 22
type input "((2|two)[-\s]?year[-\s]?olds?|2\s*yo|age\s*2|toddlers?)\s*(activities?|games?|w…"
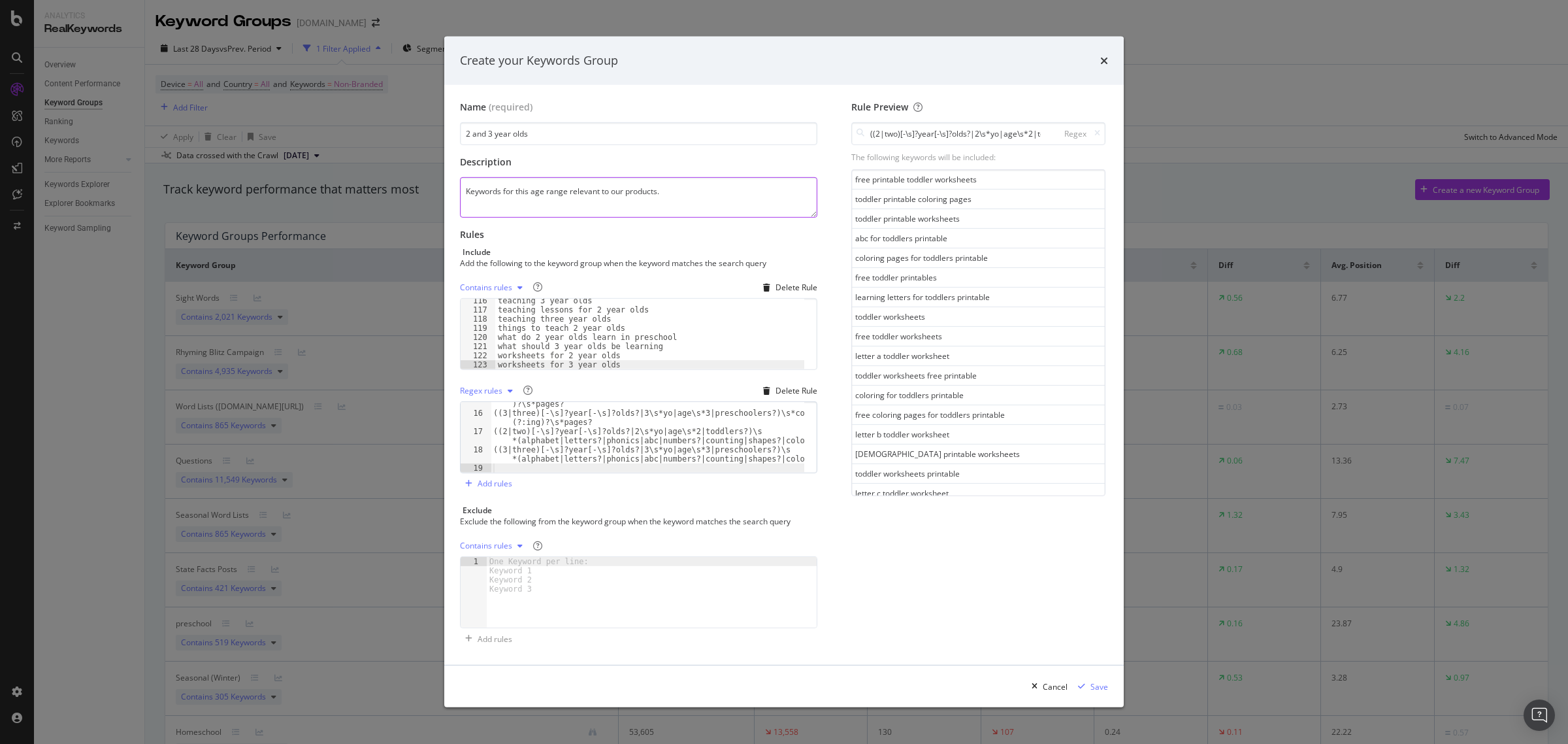
click at [695, 190] on textarea "Keywords for this age range relevant to our products." at bounding box center [638, 197] width 357 height 40
click at [567, 197] on textarea "Keywords for this age range relevant to our products." at bounding box center [638, 197] width 357 height 40
click at [632, 187] on textarea "Keywords for this age range (toddlers, preschoolers) relevant to our products." at bounding box center [638, 197] width 357 height 40
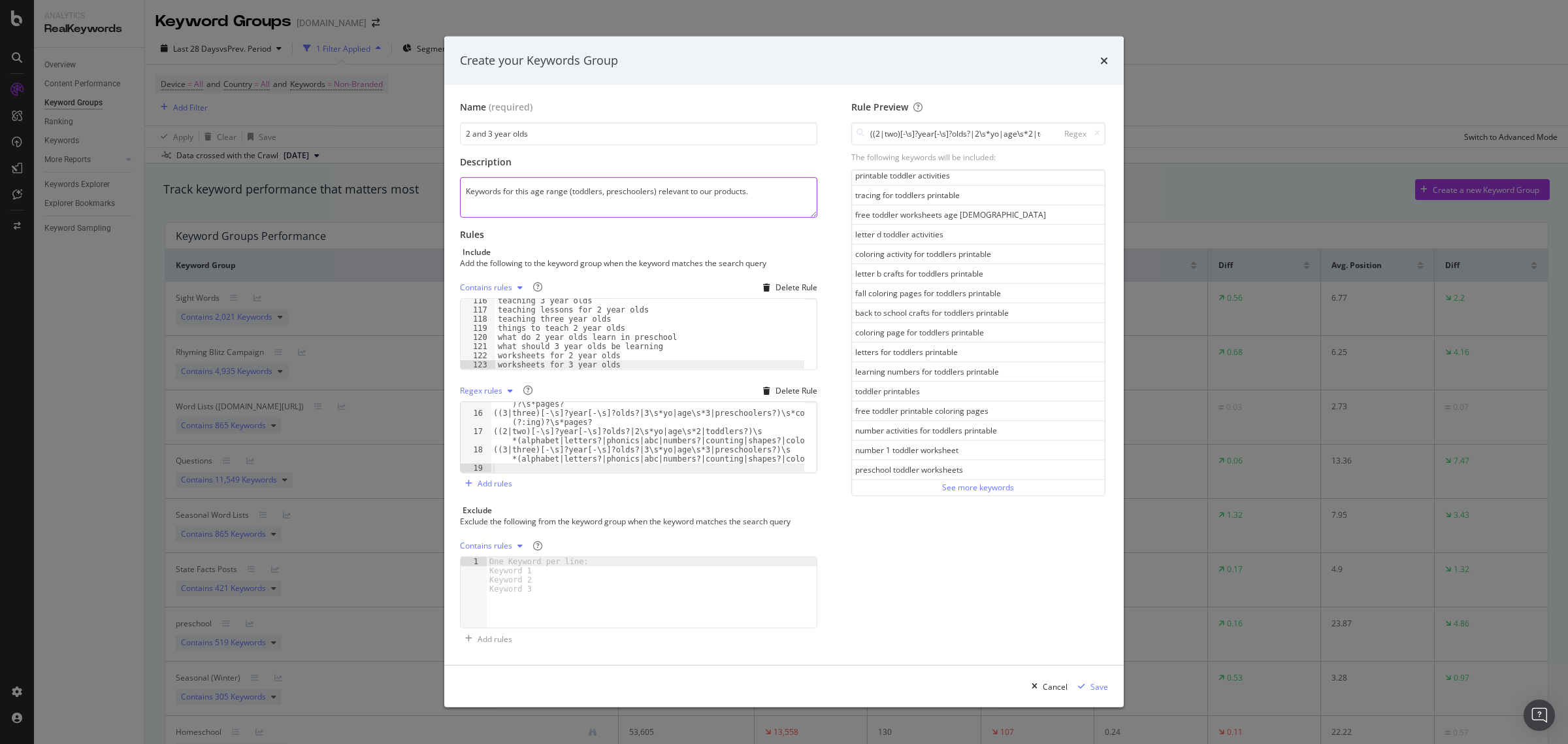
click at [615, 190] on textarea "Keywords for this age range (toddlers, preschoolers) relevant to our products." at bounding box center [638, 197] width 357 height 40
type textarea "Keywords for this age range (toddlers, early preschoolers) relevant to our prod…"
click at [1023, 132] on input "((2|two)[-\s]?year[-\s]?olds?|2\s*yo|age\s*2|toddlers?)\s*(activities?|games?|w…" at bounding box center [978, 134] width 254 height 23
click at [1097, 132] on icon "modal" at bounding box center [1097, 134] width 6 height 8
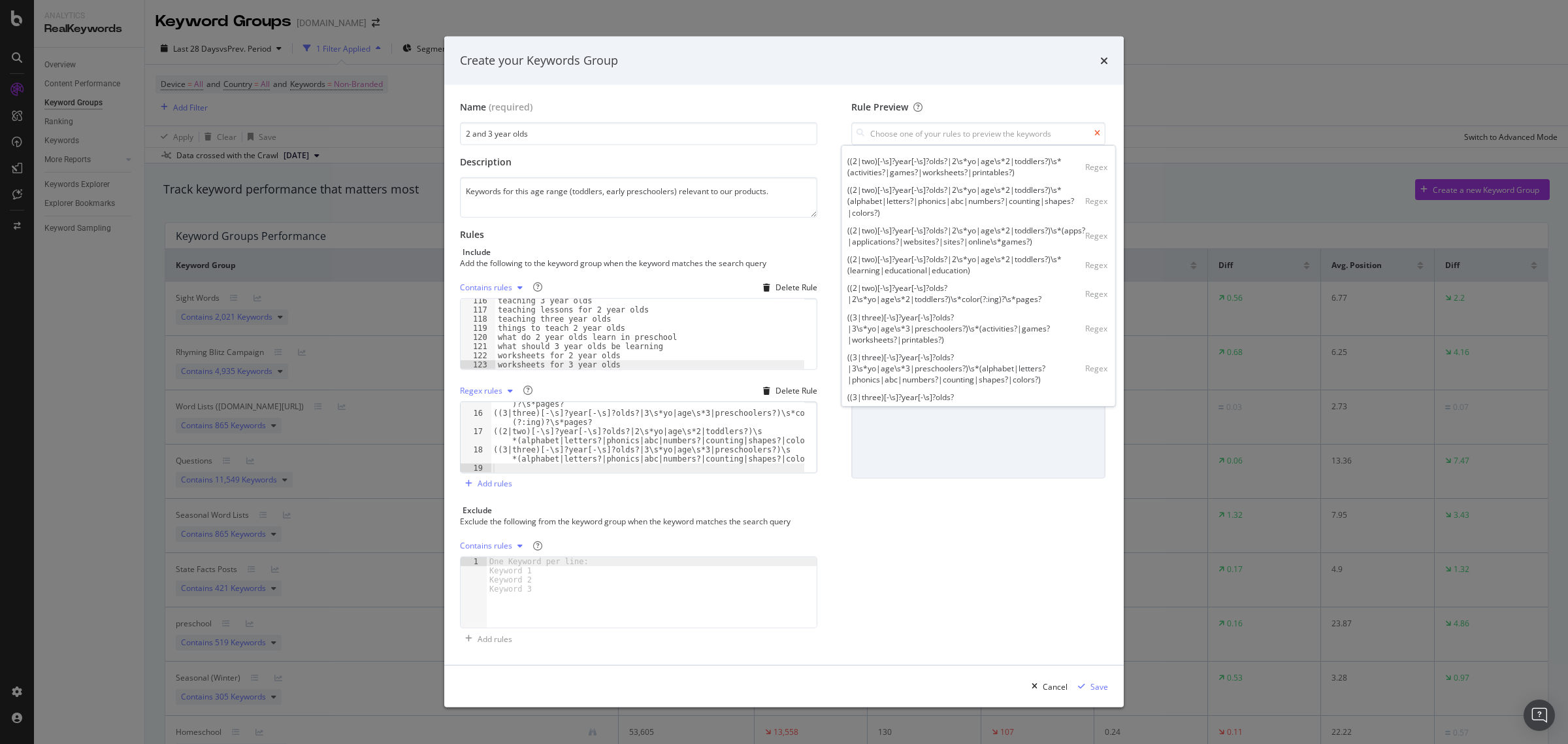
scroll to position [0, 0]
click at [941, 234] on div "((2|two)[-\s]?year[-\s]?olds?|2\s*yo|age\s*2|toddlers?)\s*(apps?|applications?|…" at bounding box center [966, 236] width 238 height 22
type input "((2|two)[-\s]?year[-\s]?olds?|2\s*yo|age\s*2|toddlers?)\s*(apps?|applications?|…"
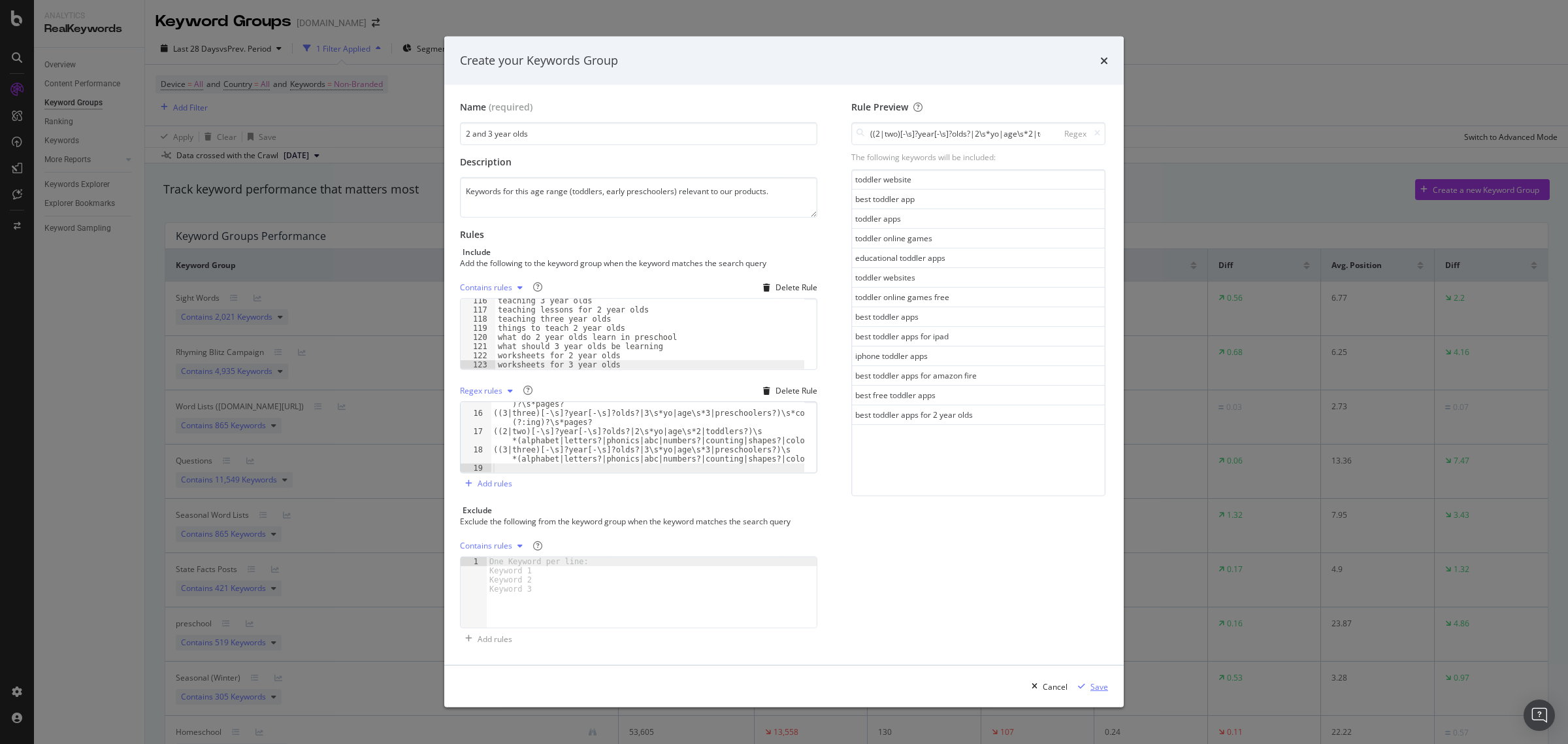
click at [1095, 690] on div "Save" at bounding box center [1099, 686] width 17 height 11
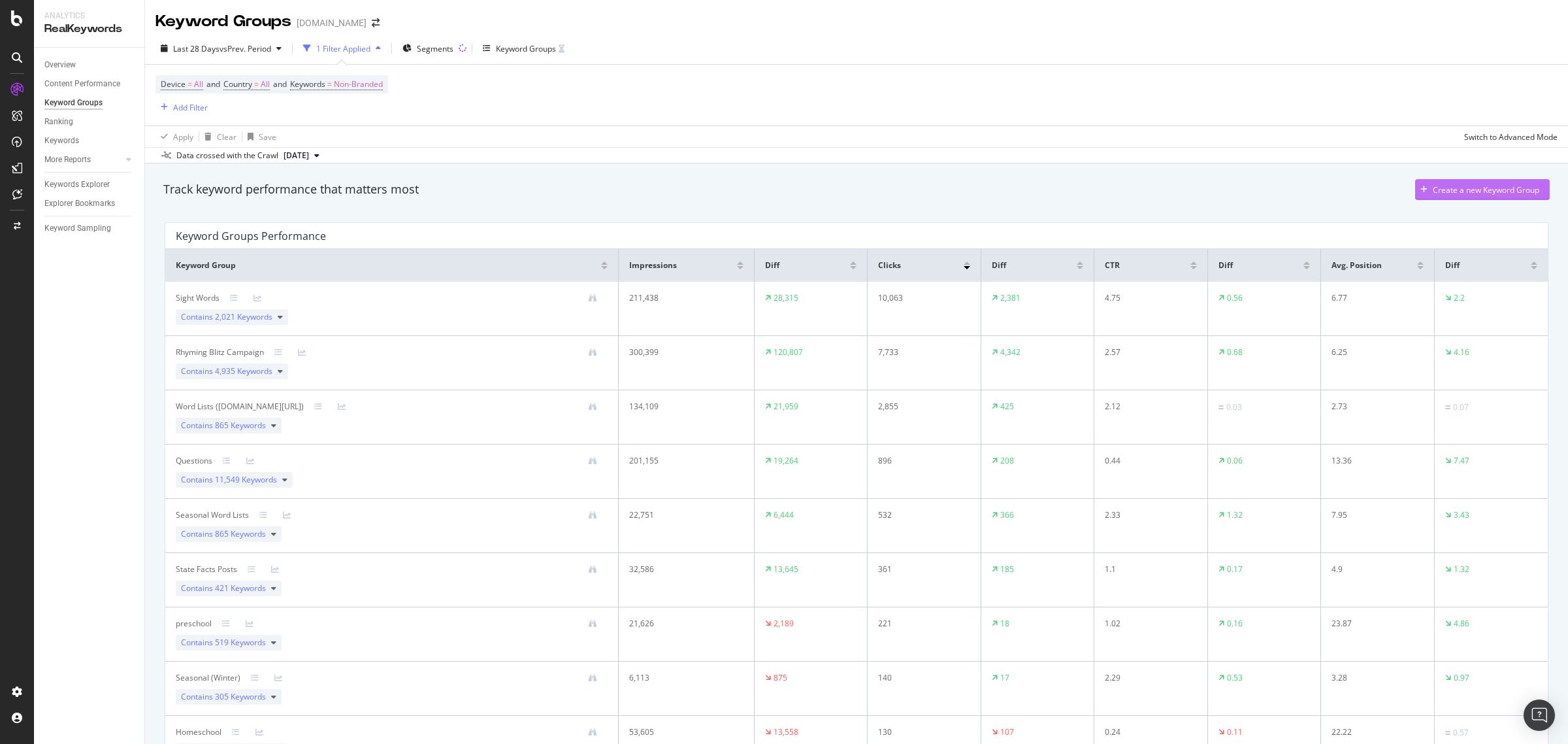
click at [1455, 197] on div "Create a new Keyword Group" at bounding box center [1477, 189] width 124 height 19
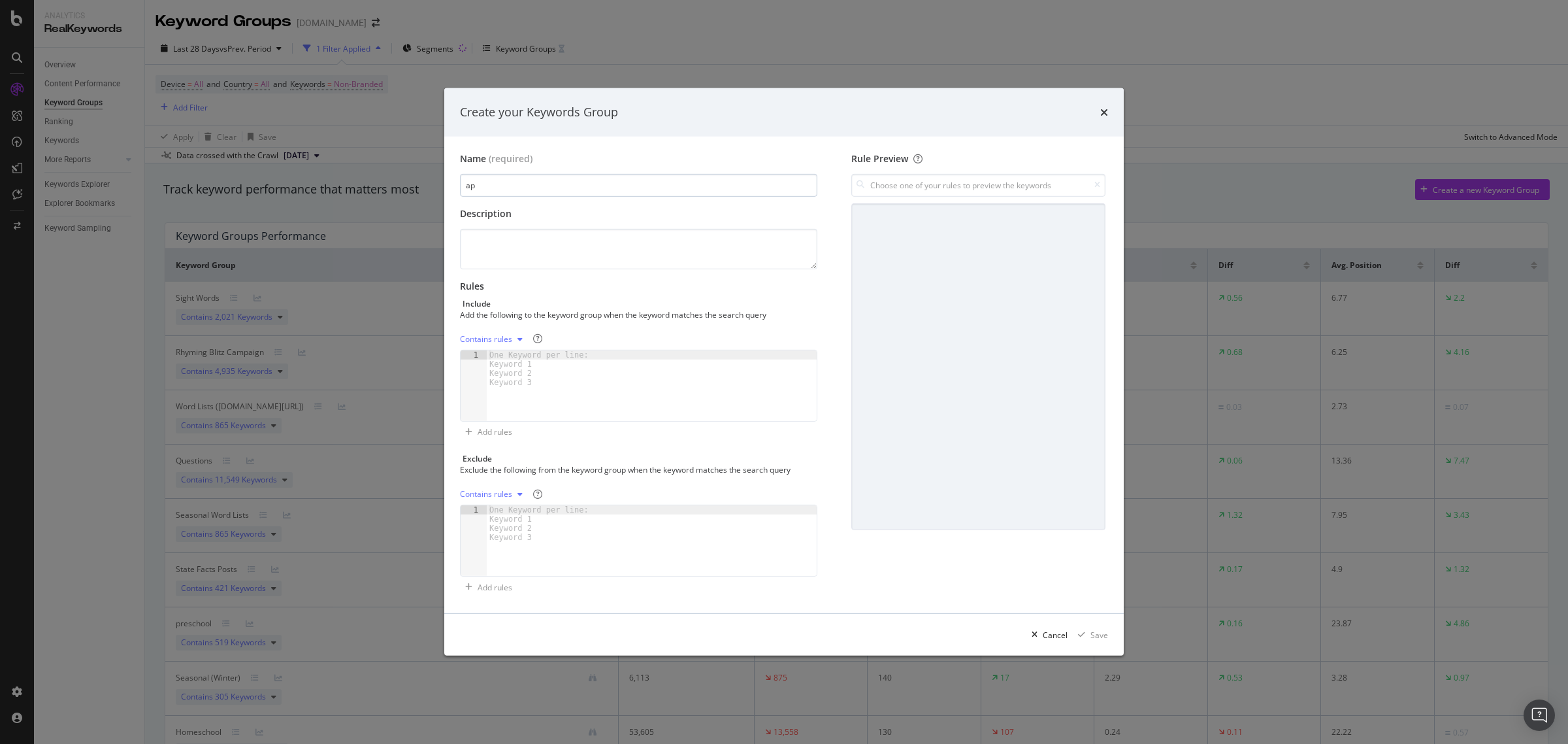
type input "a"
type input "App"
click at [577, 243] on textarea "modal" at bounding box center [638, 249] width 357 height 40
type textarea "All keywords related to our educational app"
click at [491, 353] on div "One Keyword per line: Keyword 1 Keyword 2 Keyword 3" at bounding box center [541, 369] width 109 height 37
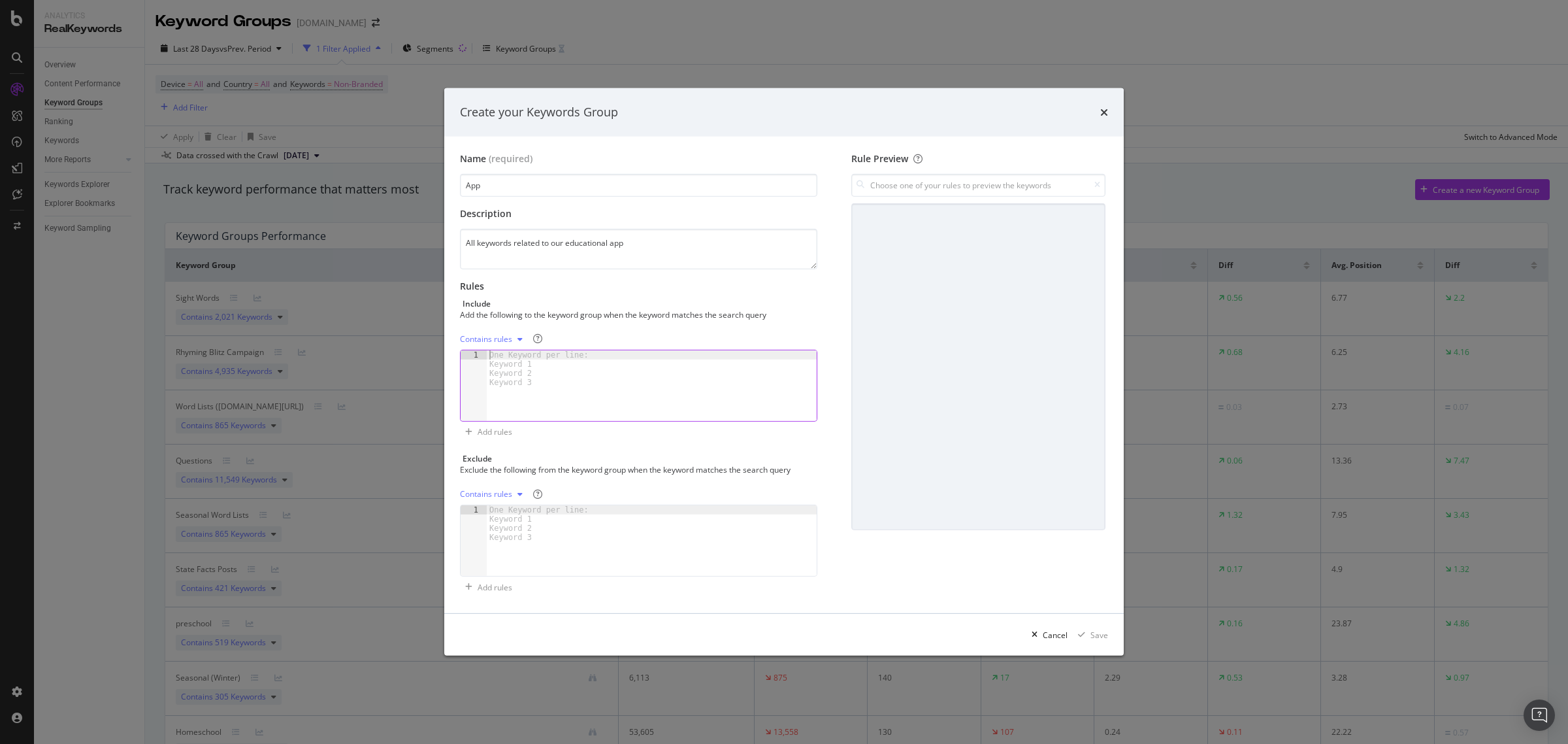
paste textarea "what are the best learning apps for kindergarten"
type textarea "what are the best learning apps for kindergarten"
click at [482, 429] on div "Add rules" at bounding box center [495, 432] width 35 height 11
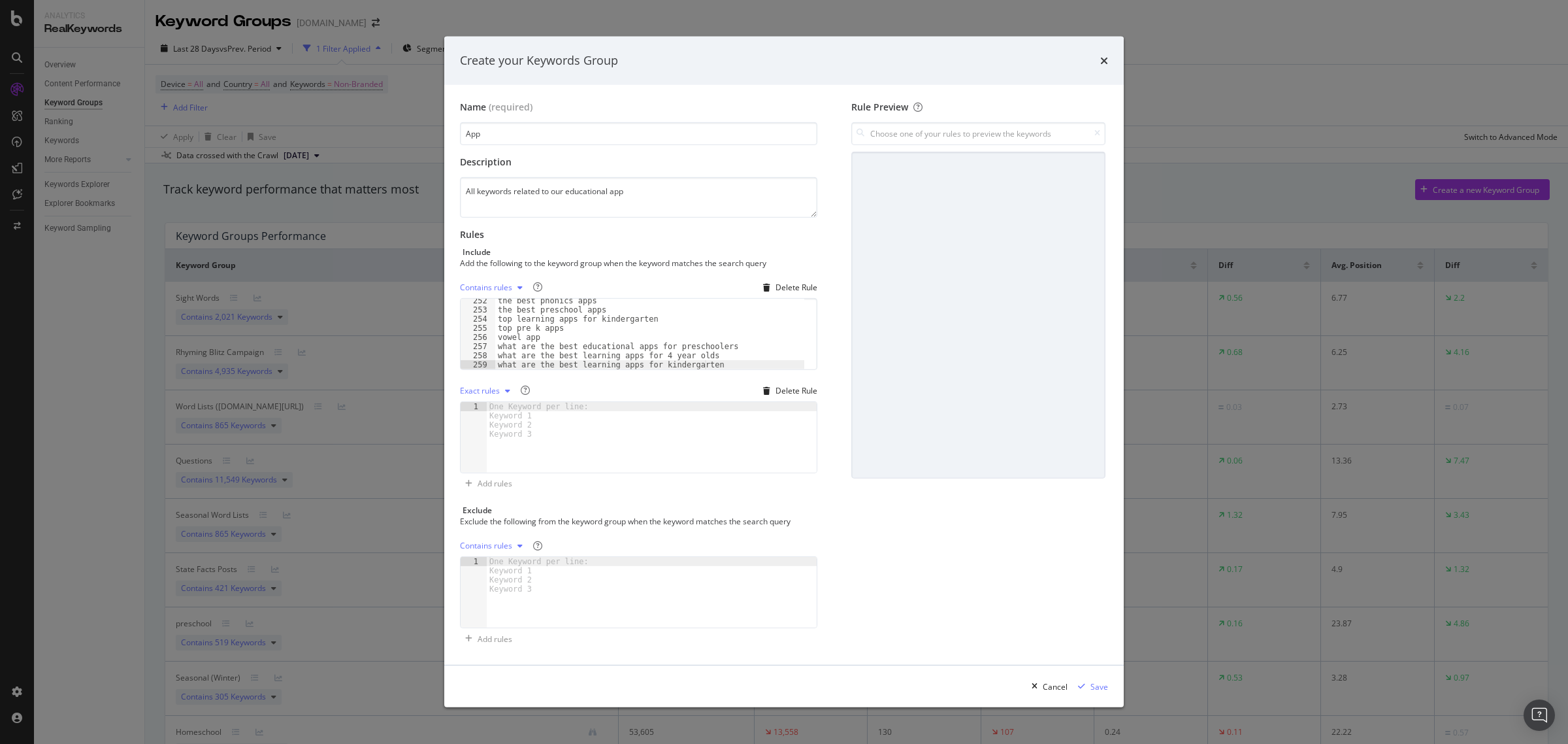
click at [498, 391] on div "Exact rules" at bounding box center [479, 391] width 40 height 8
click at [495, 445] on div "Contains rules Exact rules Regex rules" at bounding box center [502, 434] width 73 height 60
click at [501, 452] on div "Regex rules" at bounding box center [497, 457] width 42 height 11
click at [508, 433] on div "modal" at bounding box center [652, 447] width 330 height 89
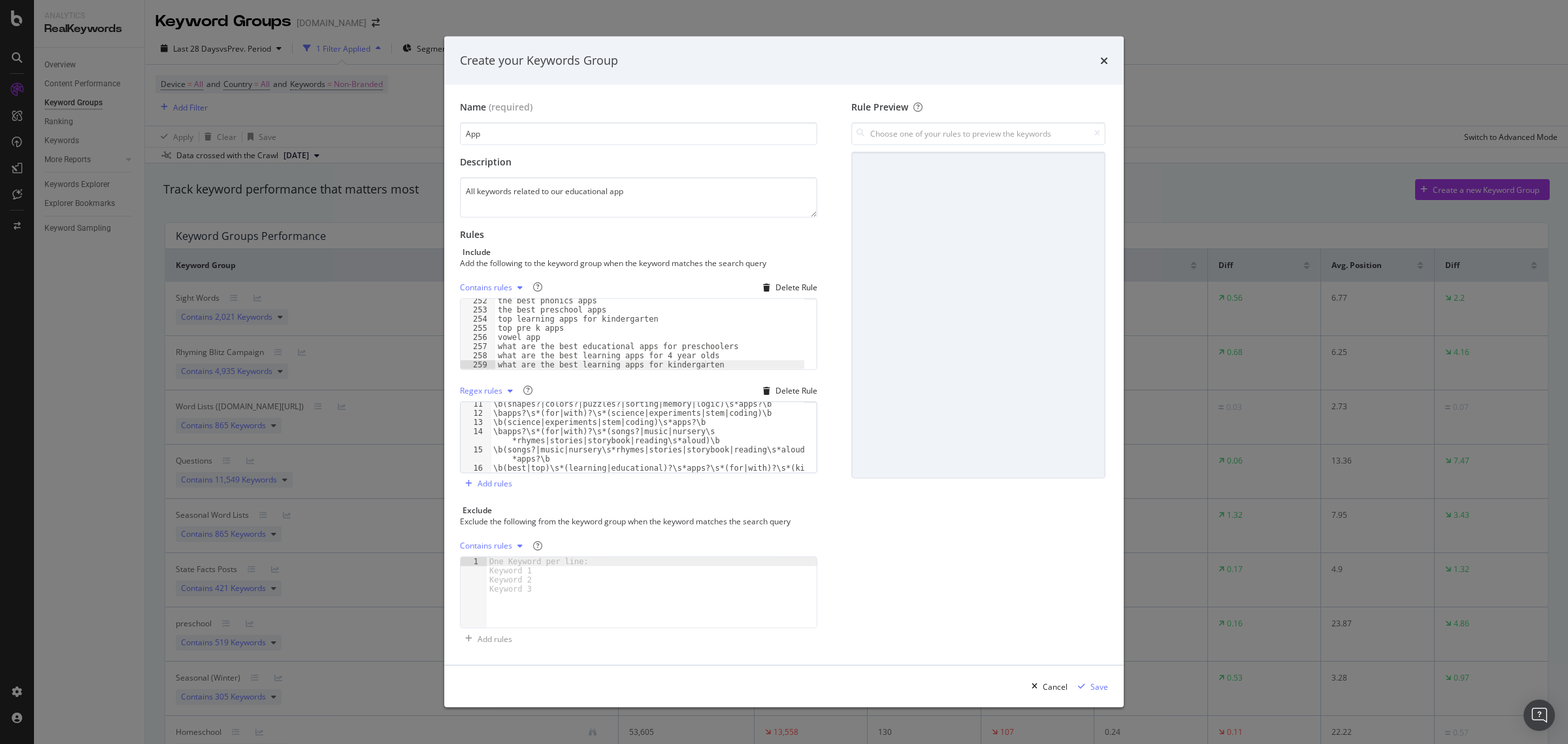
scroll to position [139, 0]
click at [993, 129] on input "modal" at bounding box center [978, 134] width 254 height 23
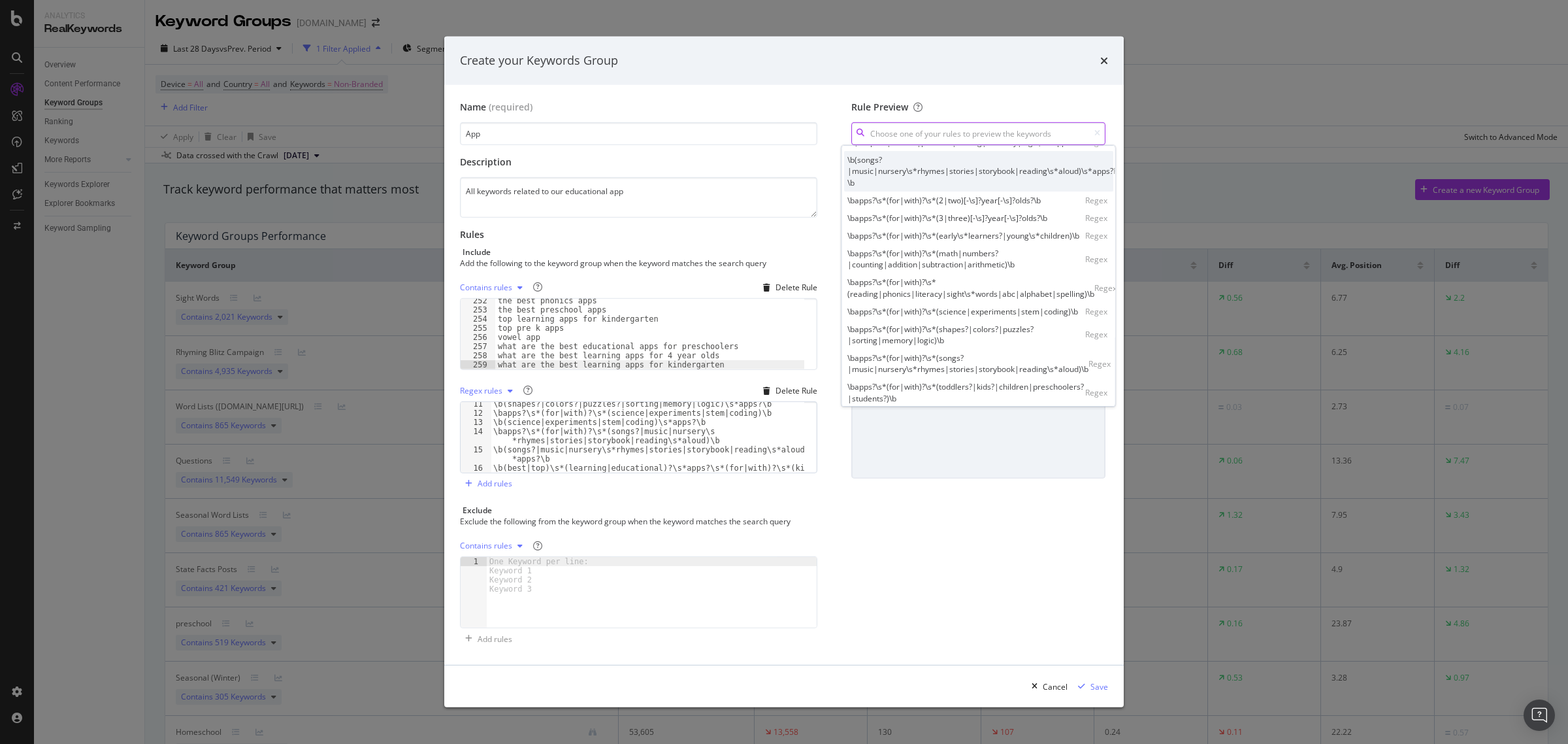
scroll to position [163, 0]
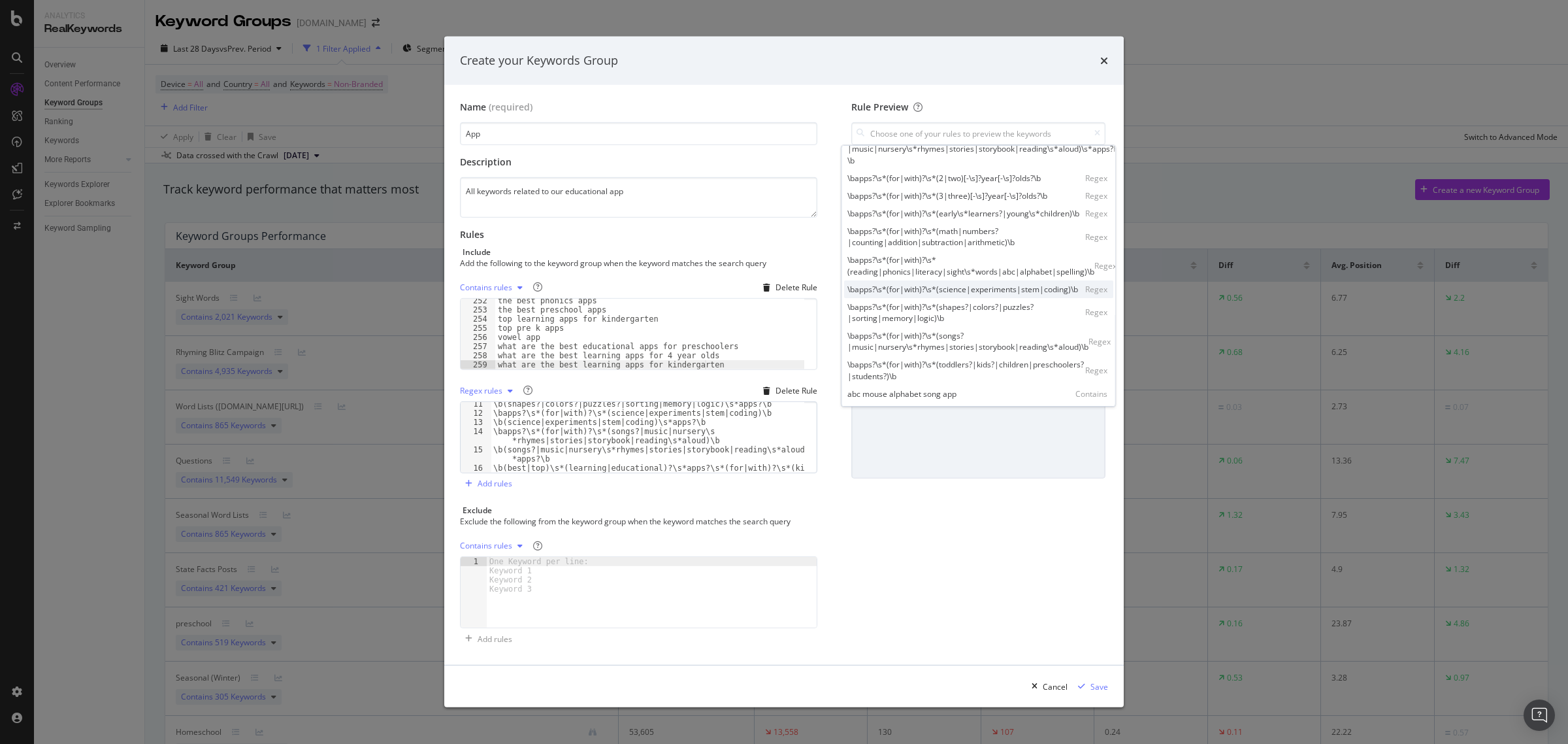
click at [938, 295] on div "\bapps?\s*(for|with)?\s*(science|experiments|stem|coding)\b" at bounding box center [963, 289] width 231 height 11
type input "\bapps?\s*(for|with)?\s*(science|experiments|stem|coding)\b"
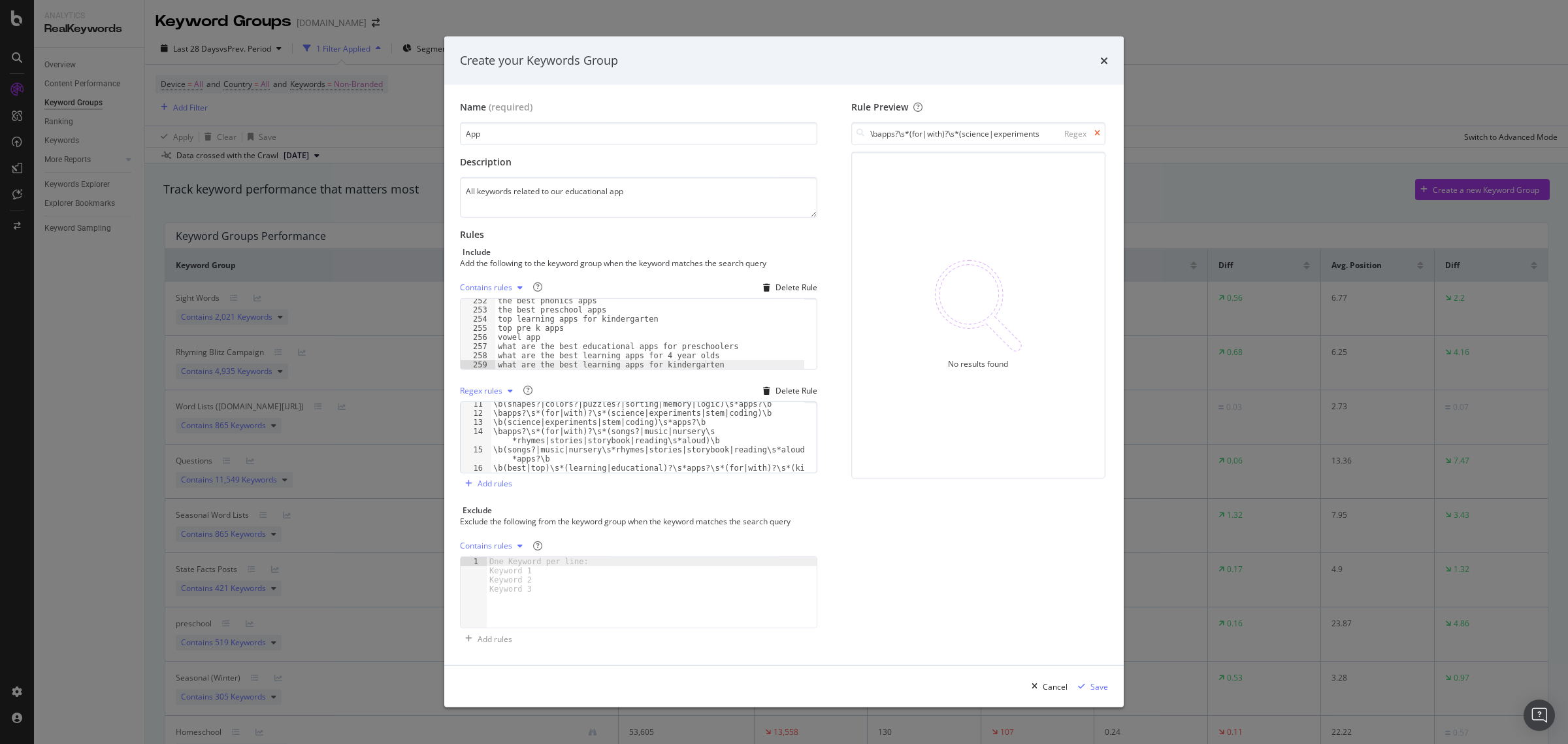
click at [1096, 134] on icon "modal" at bounding box center [1097, 134] width 6 height 8
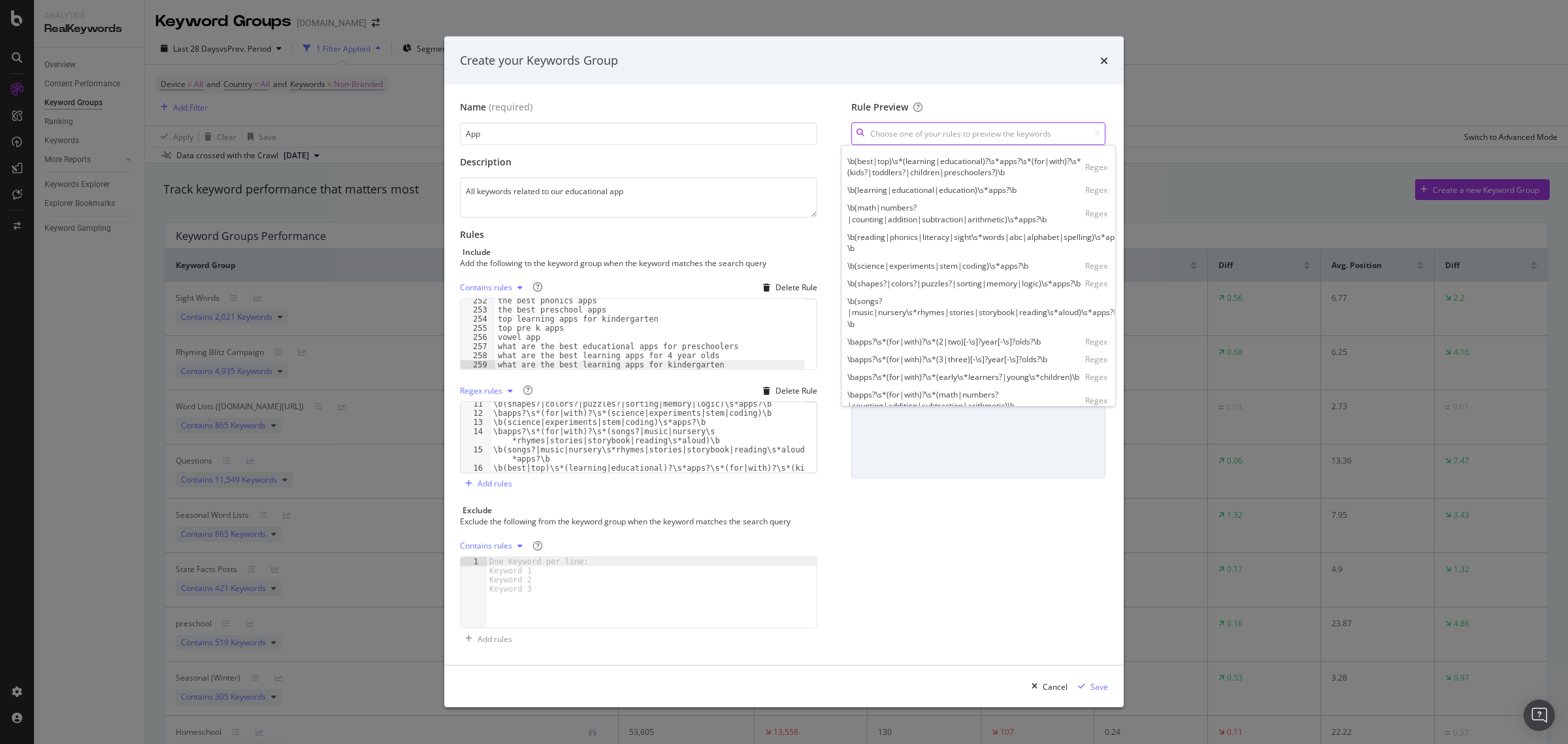
click at [965, 129] on input "modal" at bounding box center [978, 134] width 254 height 23
click at [921, 235] on div "\b(reading|phonics|literacy|sight\s*words|abc|alphabet|spelling)\s*apps?\b" at bounding box center [987, 242] width 279 height 22
type input "\b(reading|phonics|literacy|sight\s*words|abc|alphabet|spelling)\s*apps?\b"
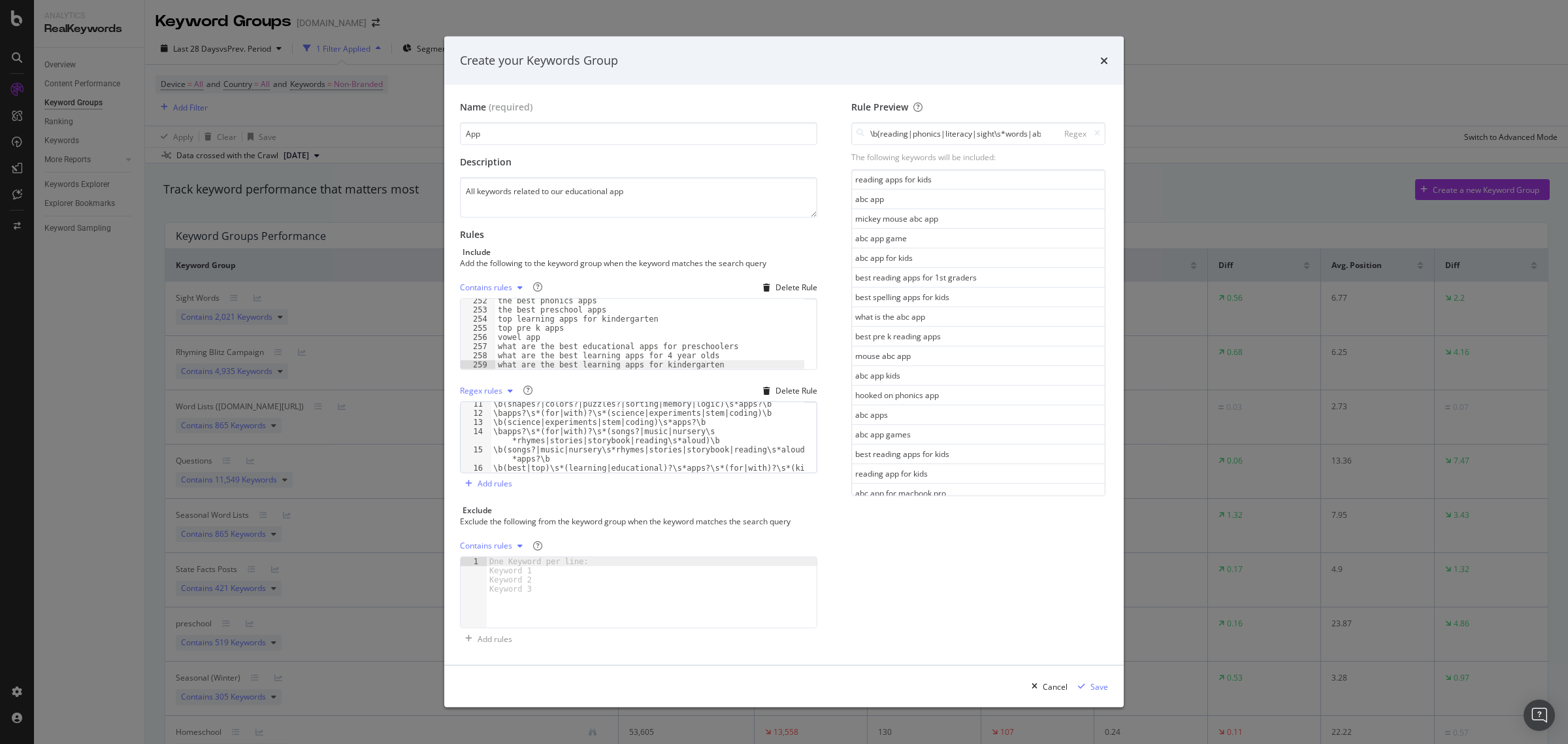
click at [504, 547] on div "Contains rules" at bounding box center [486, 546] width 52 height 8
click at [596, 586] on div "modal" at bounding box center [652, 601] width 330 height 89
type textarea "mickey"
click at [939, 594] on div "Rule Preview \b(reading|phonics|literacy|sight\s*words|abc|alphabet|spelling)\s…" at bounding box center [978, 375] width 259 height 549
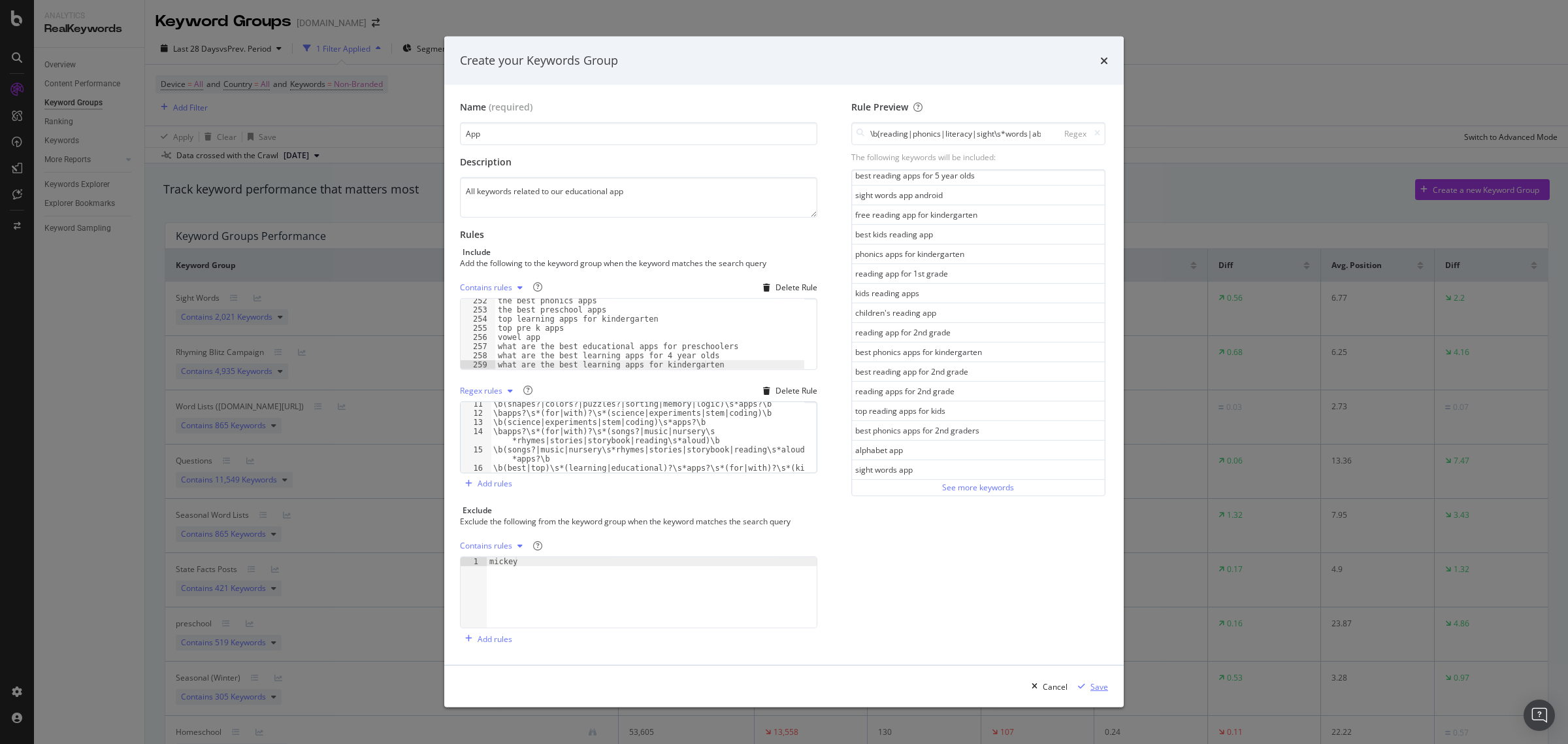
click at [1099, 684] on div "Save" at bounding box center [1099, 686] width 17 height 11
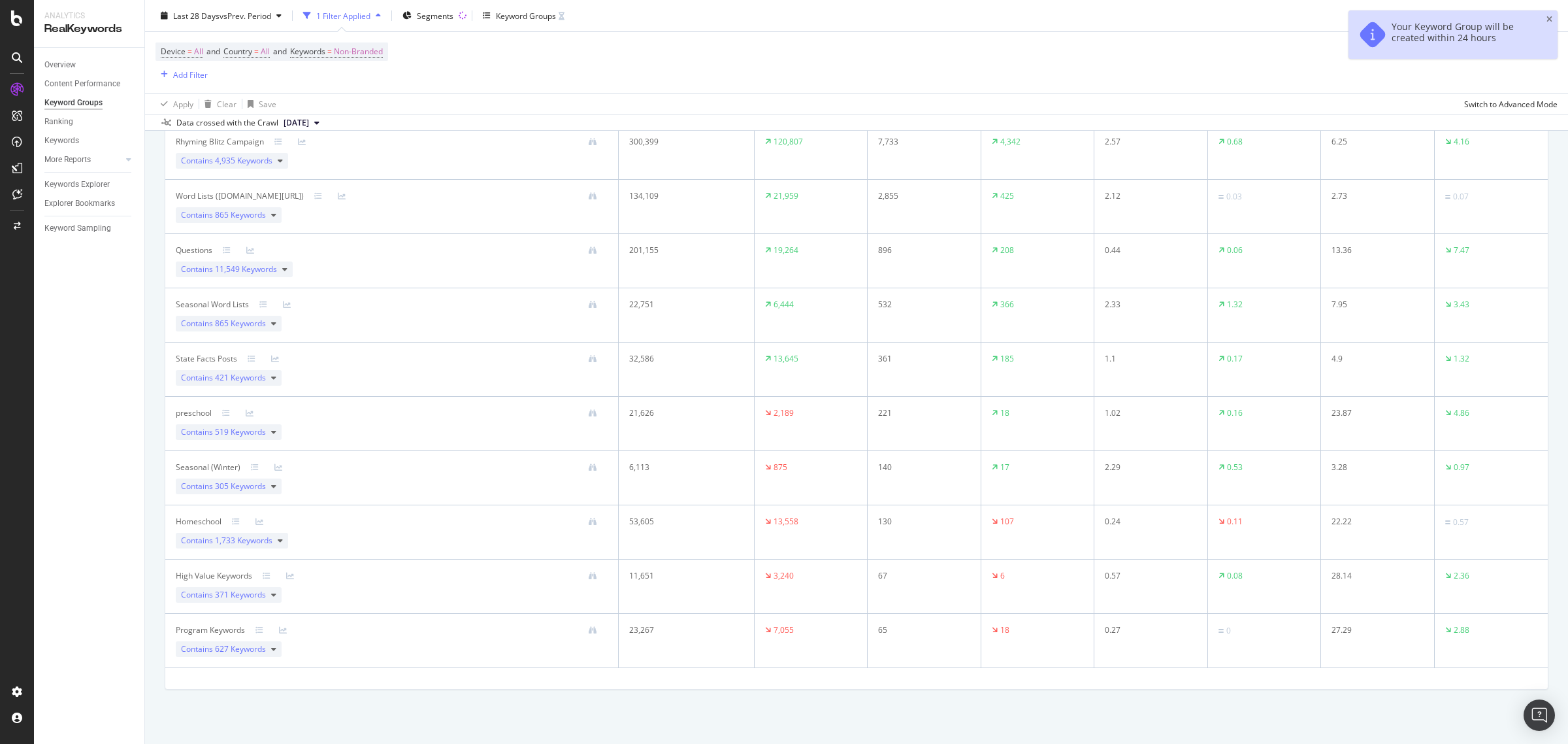
scroll to position [214, 0]
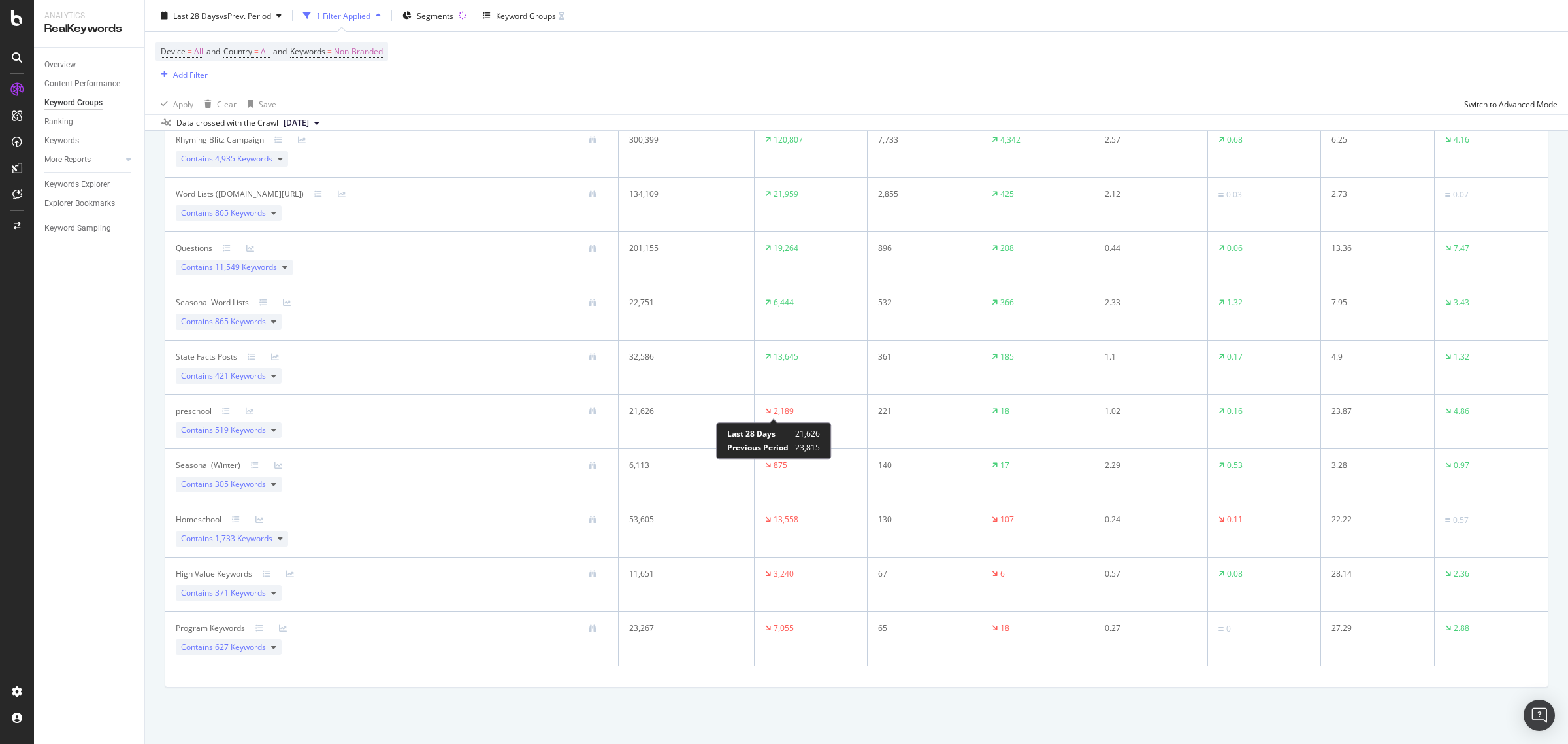
click at [775, 407] on div "2,189" at bounding box center [783, 411] width 20 height 12
drag, startPoint x: 195, startPoint y: 407, endPoint x: 232, endPoint y: 408, distance: 37.0
click at [198, 407] on div "preschool" at bounding box center [194, 411] width 36 height 12
click at [232, 407] on div at bounding box center [234, 411] width 23 height 8
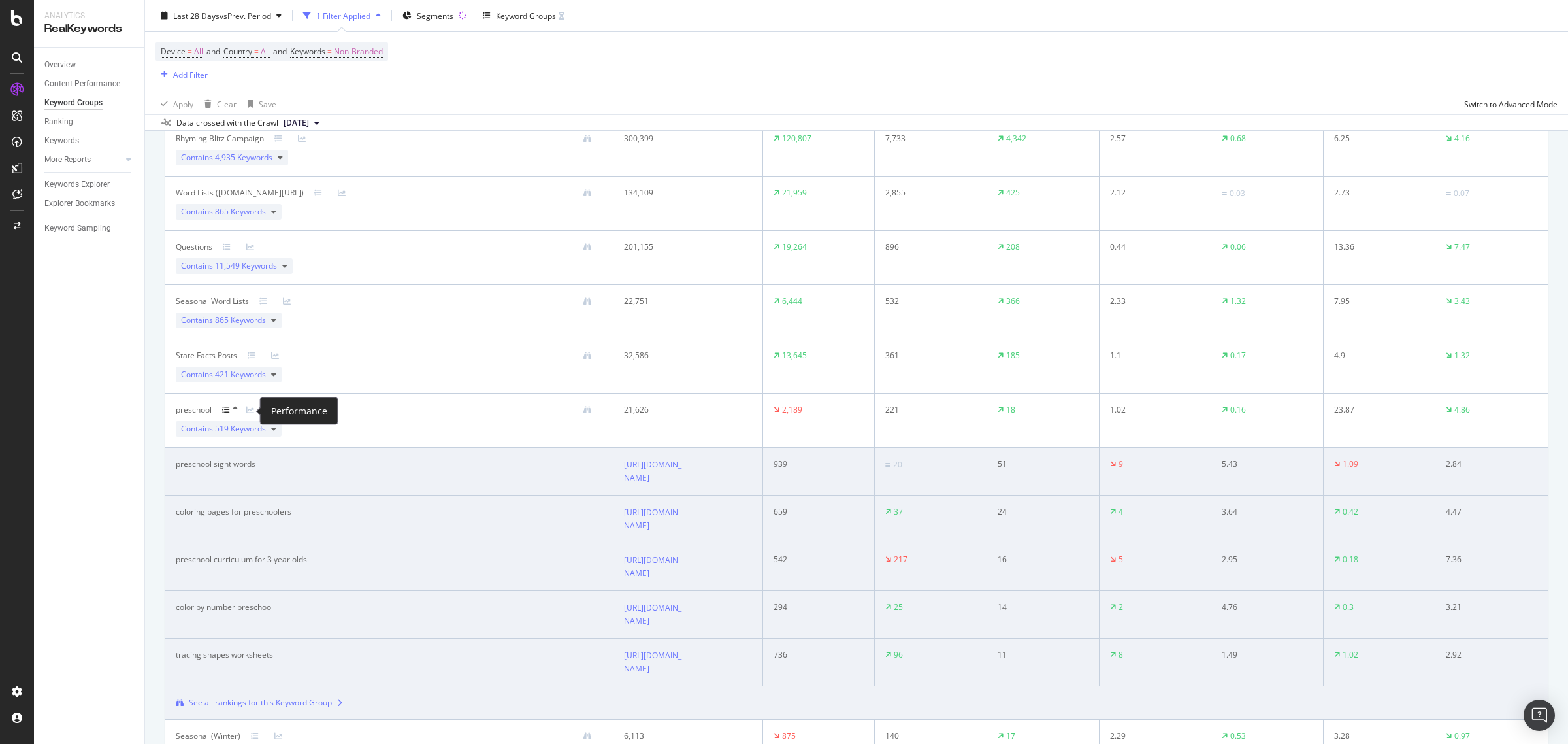
click at [252, 408] on icon at bounding box center [250, 410] width 8 height 8
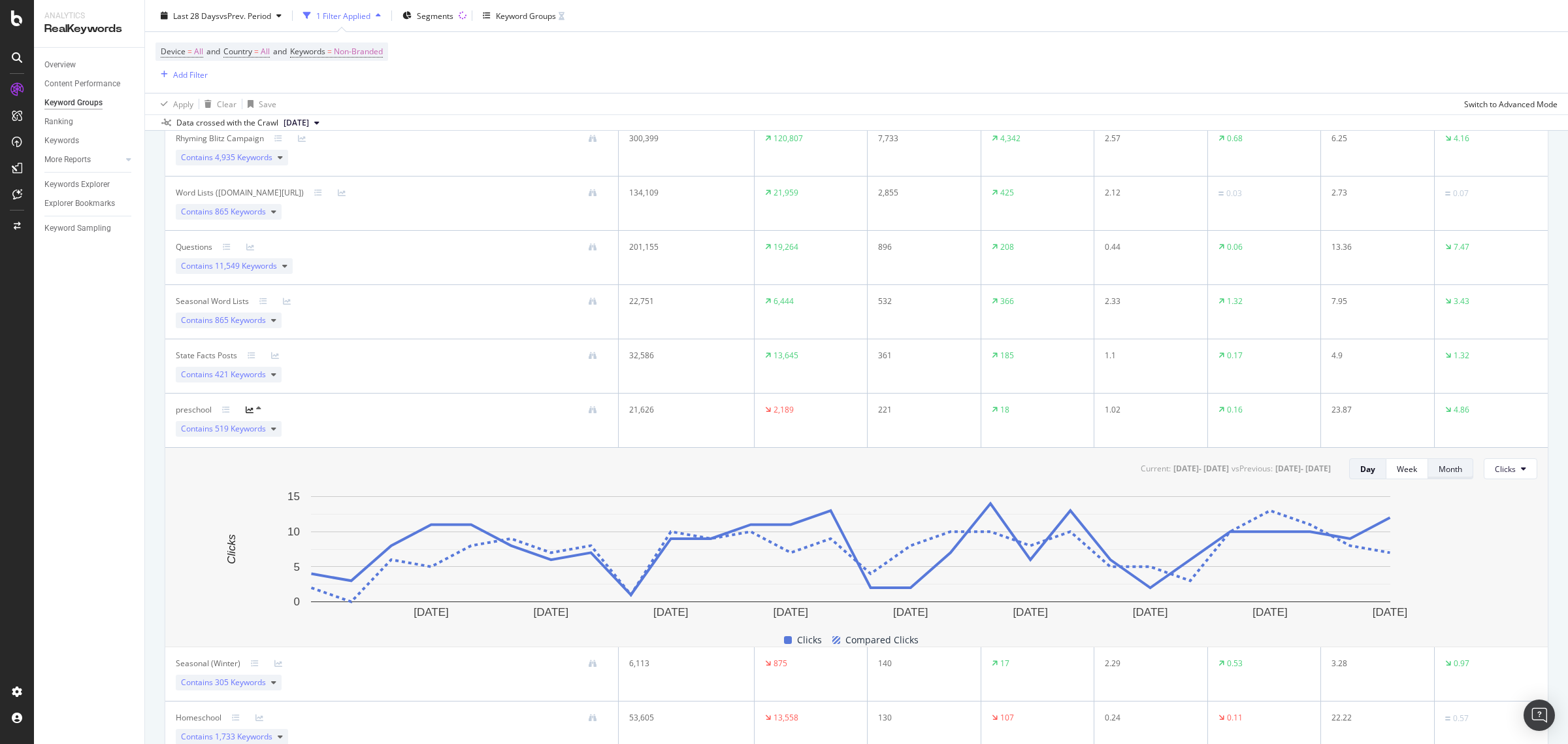
click at [1438, 468] on div "Month" at bounding box center [1450, 469] width 23 height 11
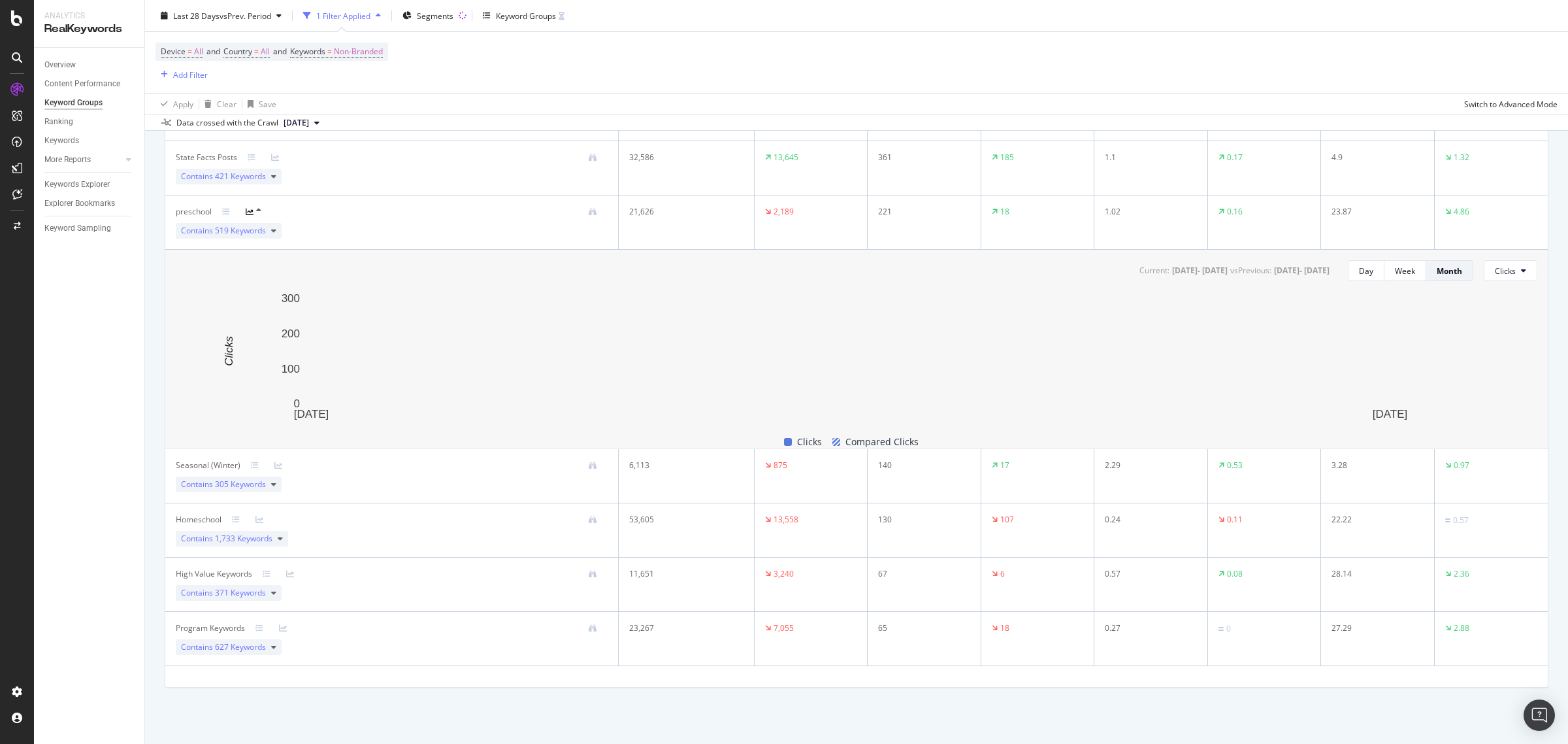
scroll to position [413, 0]
